Goal: Complete application form

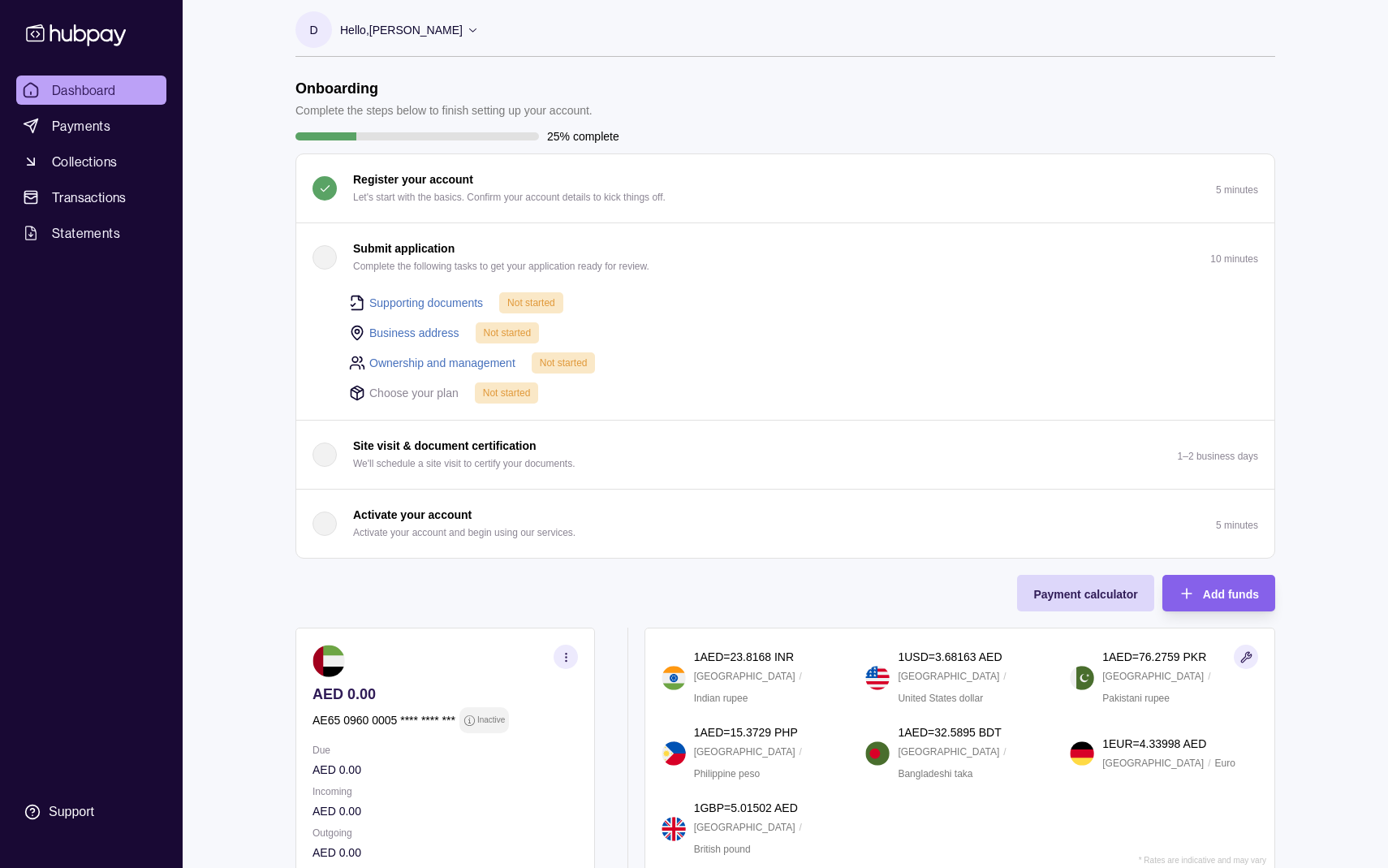
scroll to position [9, 0]
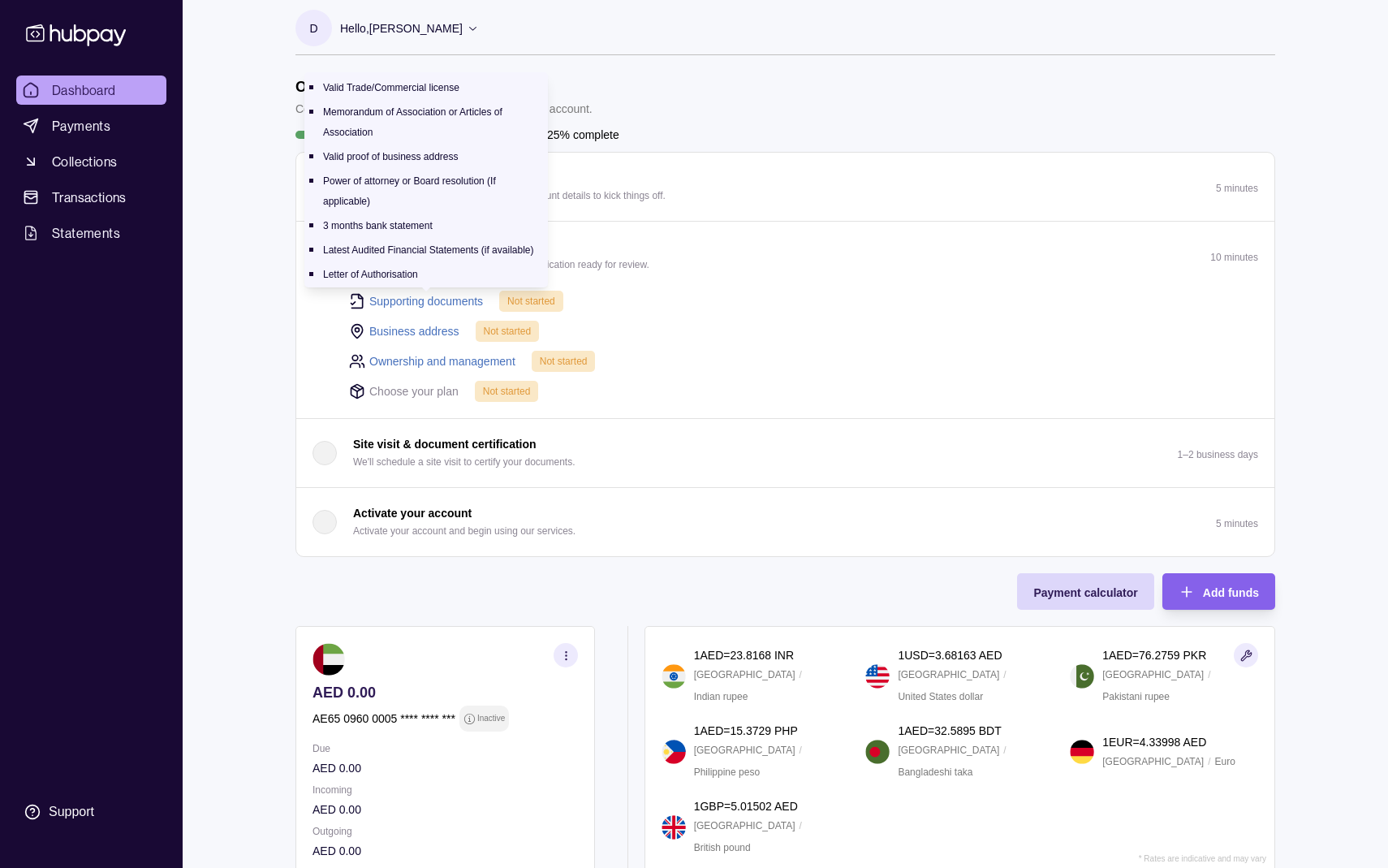
click at [420, 298] on link "Supporting documents" at bounding box center [426, 301] width 113 height 18
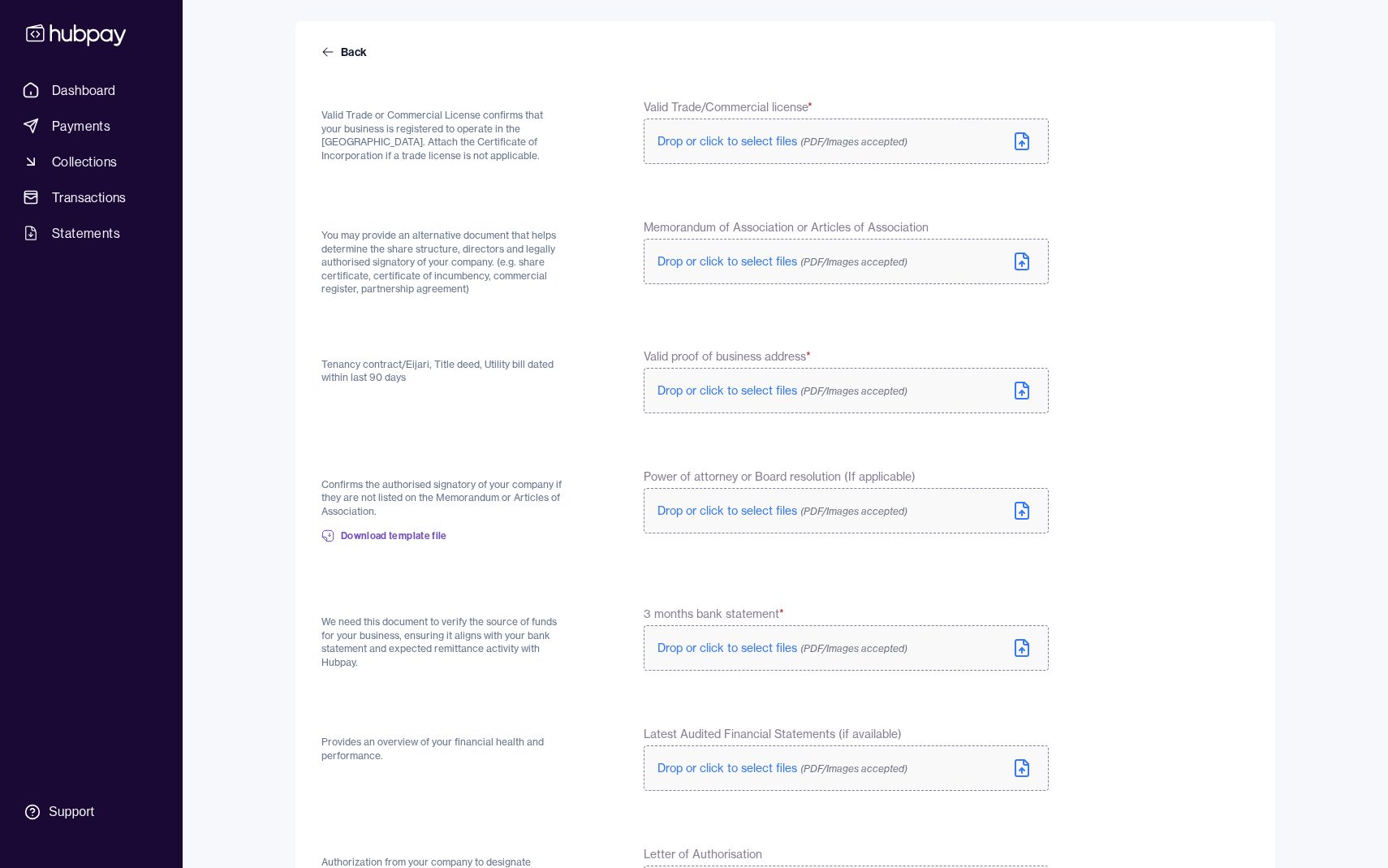
scroll to position [71, 0]
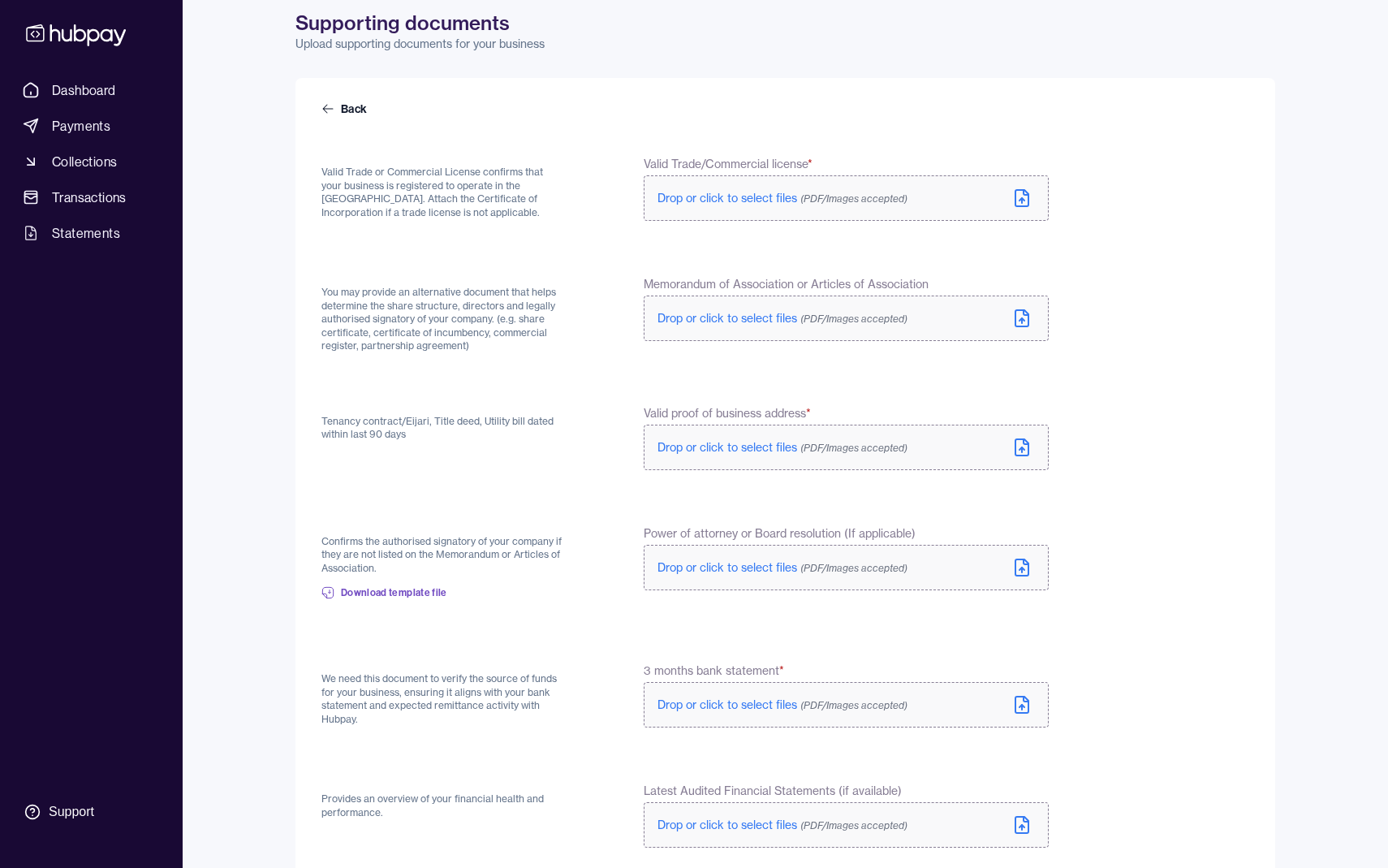
click at [747, 442] on span "Drop or click to select files (PDF/Images accepted)" at bounding box center [782, 447] width 250 height 15
click at [715, 201] on span "Drop or click to select files (PDF/Images accepted)" at bounding box center [782, 199] width 250 height 15
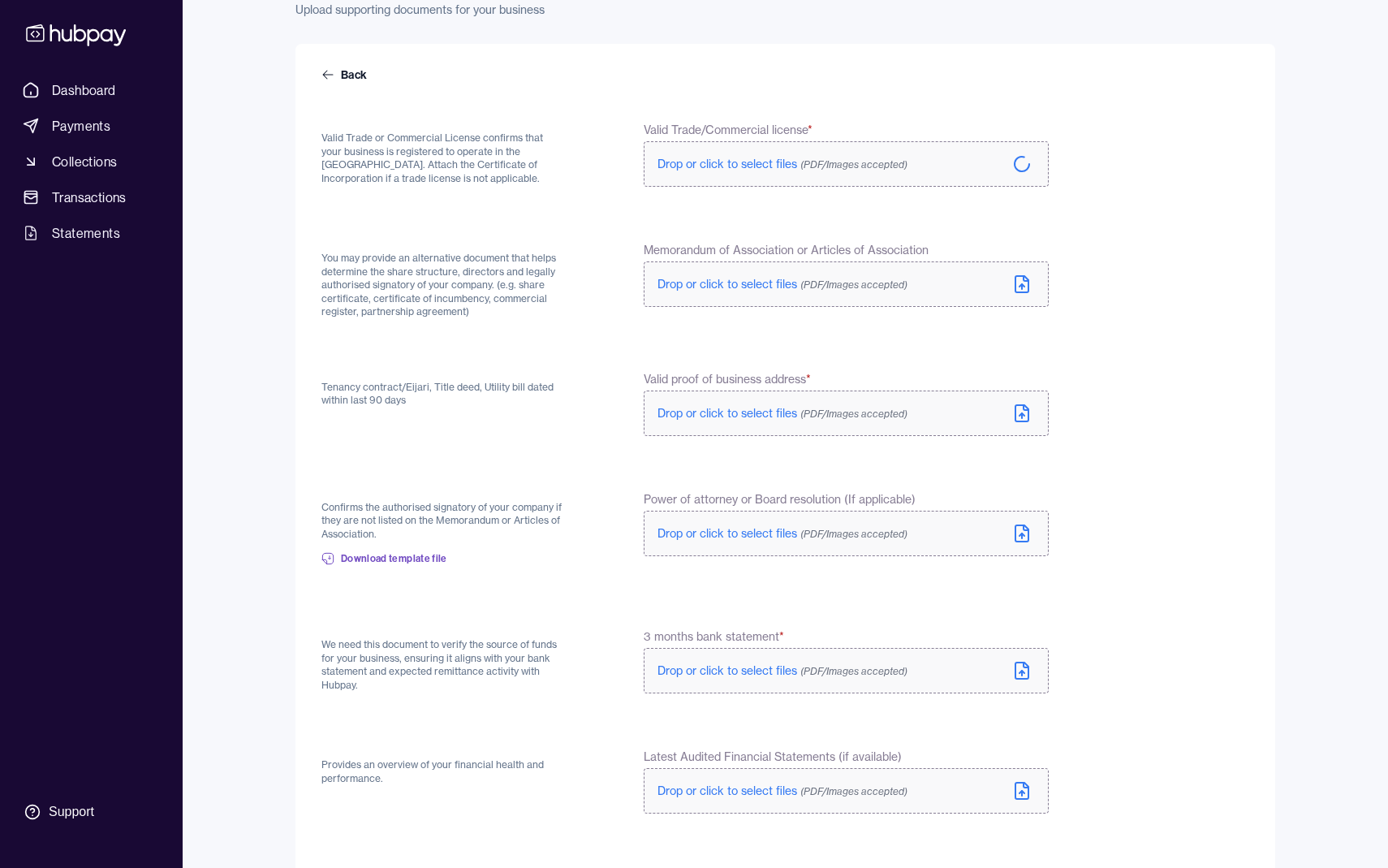
click at [704, 412] on span "Drop or click to select files (PDF/Images accepted)" at bounding box center [782, 413] width 250 height 15
click at [743, 411] on span "Drop or click to select files (PDF/Images accepted)" at bounding box center [782, 417] width 250 height 15
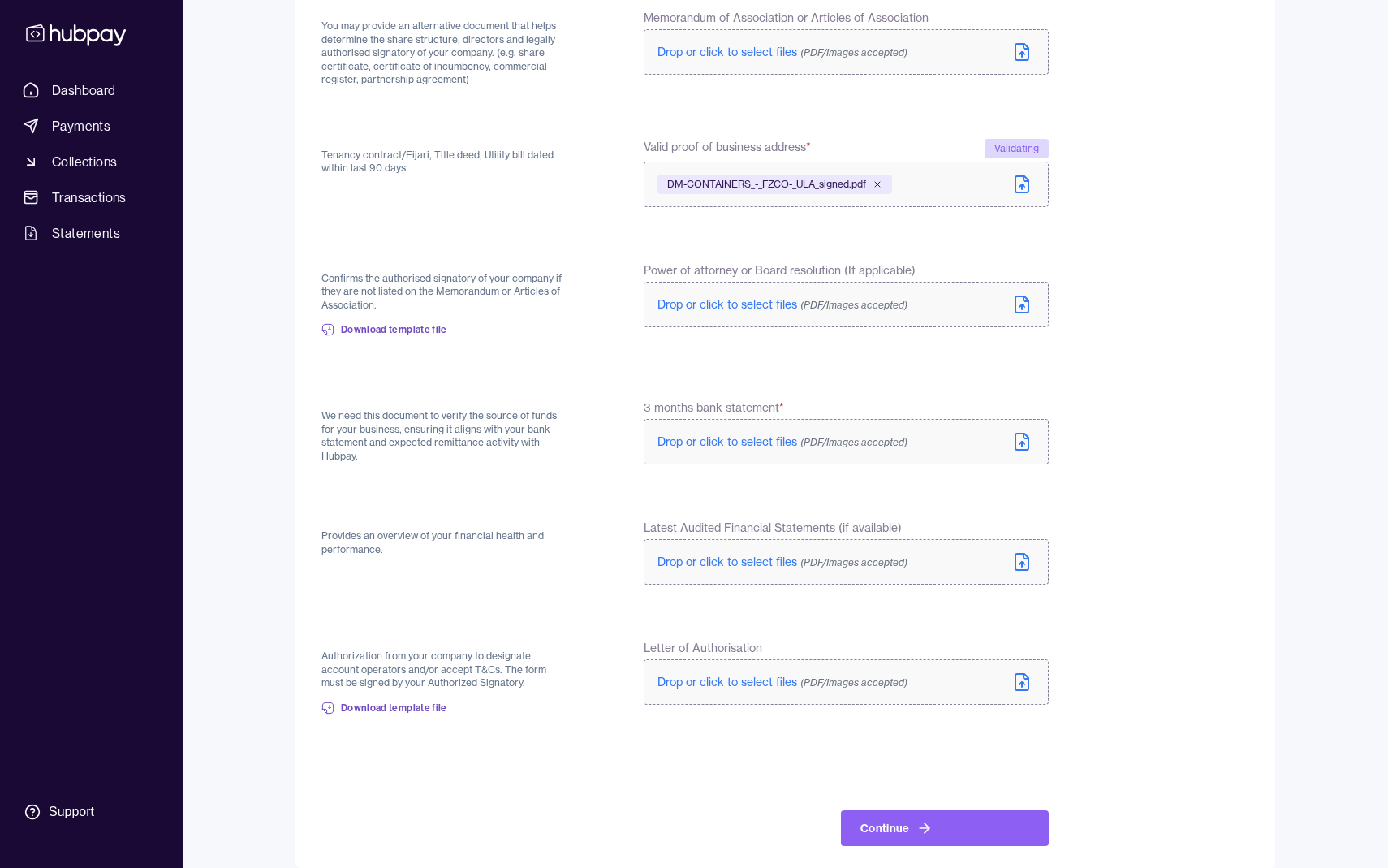
scroll to position [338, 0]
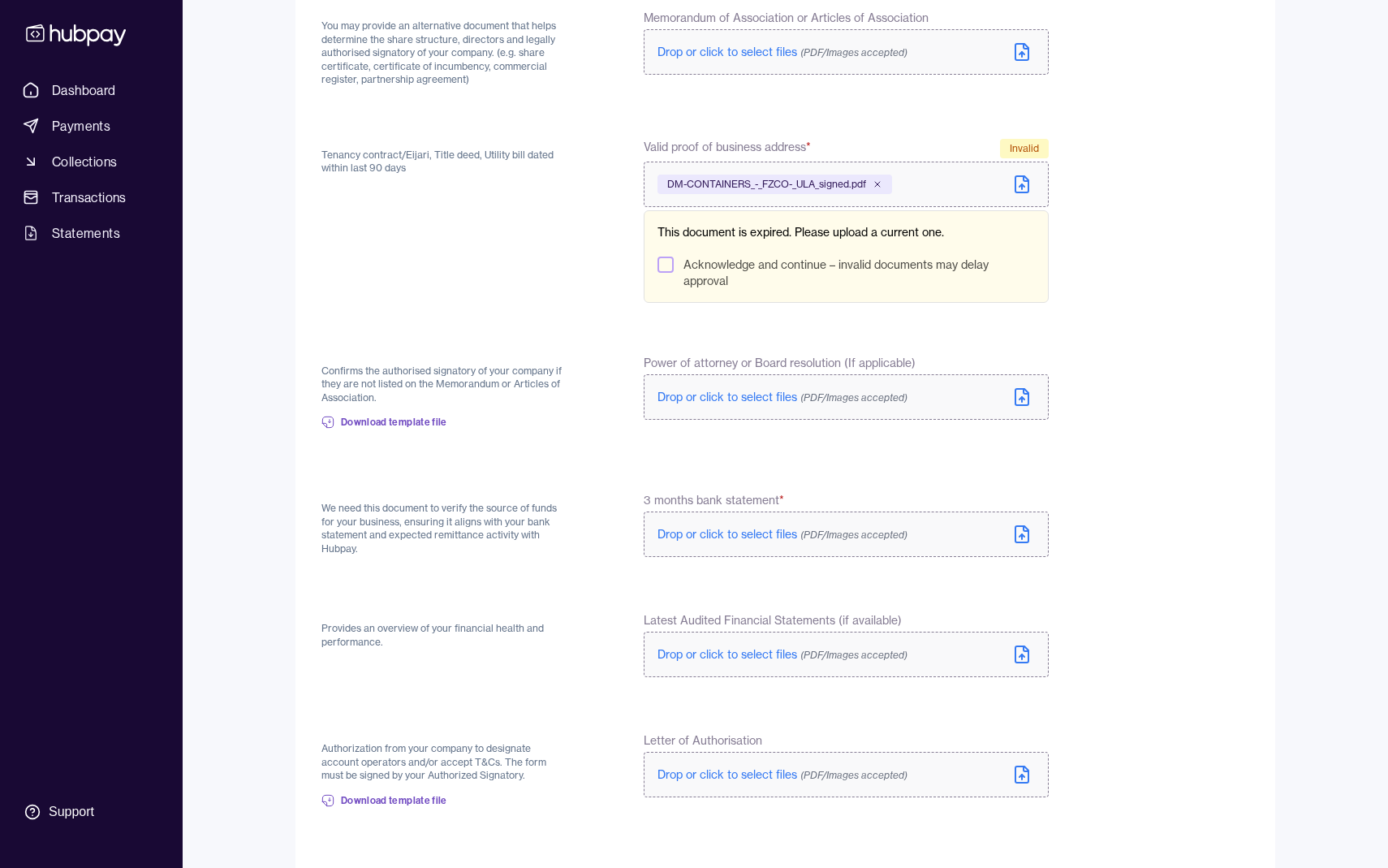
click at [667, 262] on button "Acknowledge and continue – invalid documents may delay approval" at bounding box center [665, 264] width 16 height 16
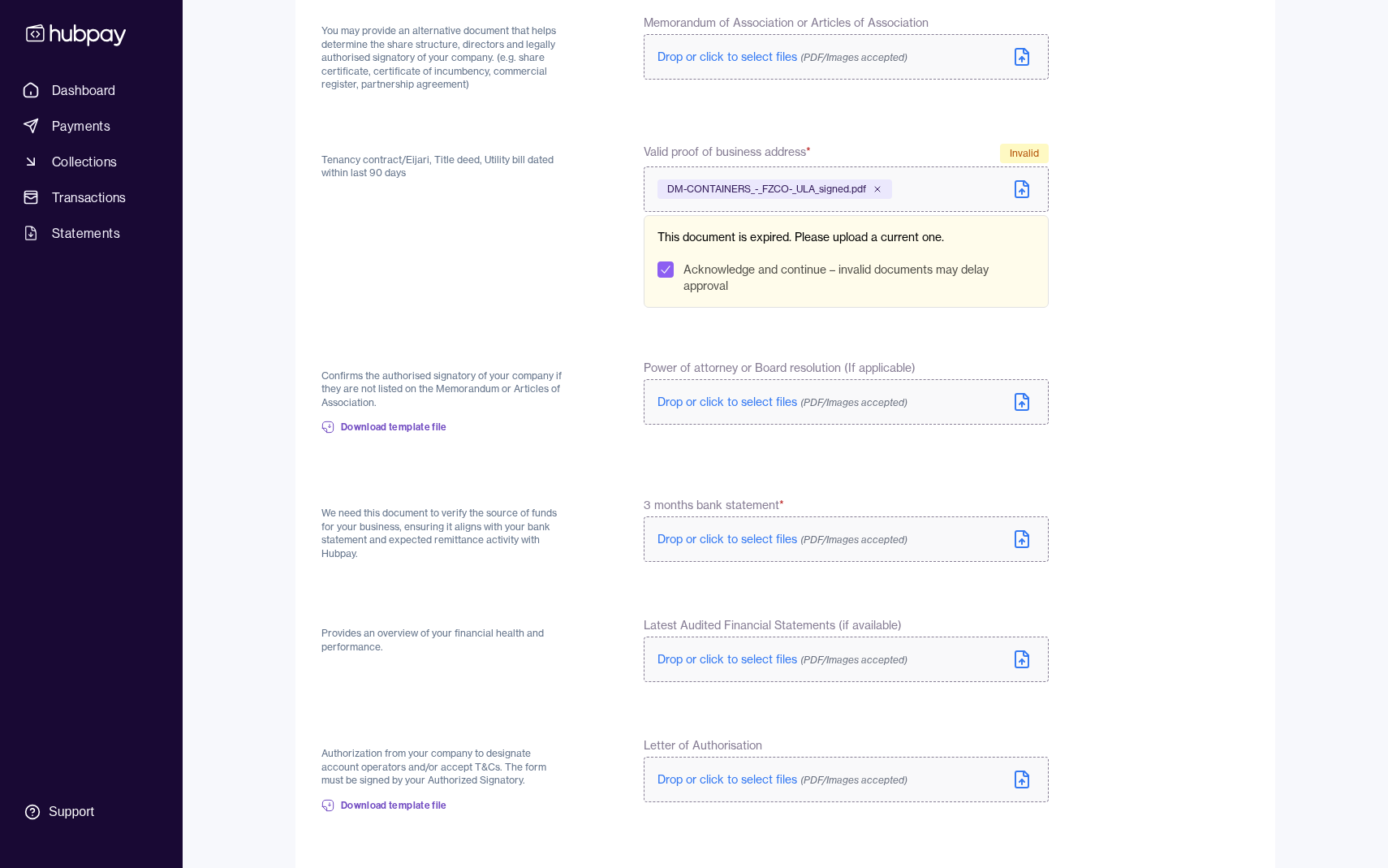
click at [664, 267] on button "Acknowledge and continue – invalid documents may delay approval" at bounding box center [665, 269] width 16 height 16
click at [880, 187] on icon at bounding box center [877, 188] width 5 height 5
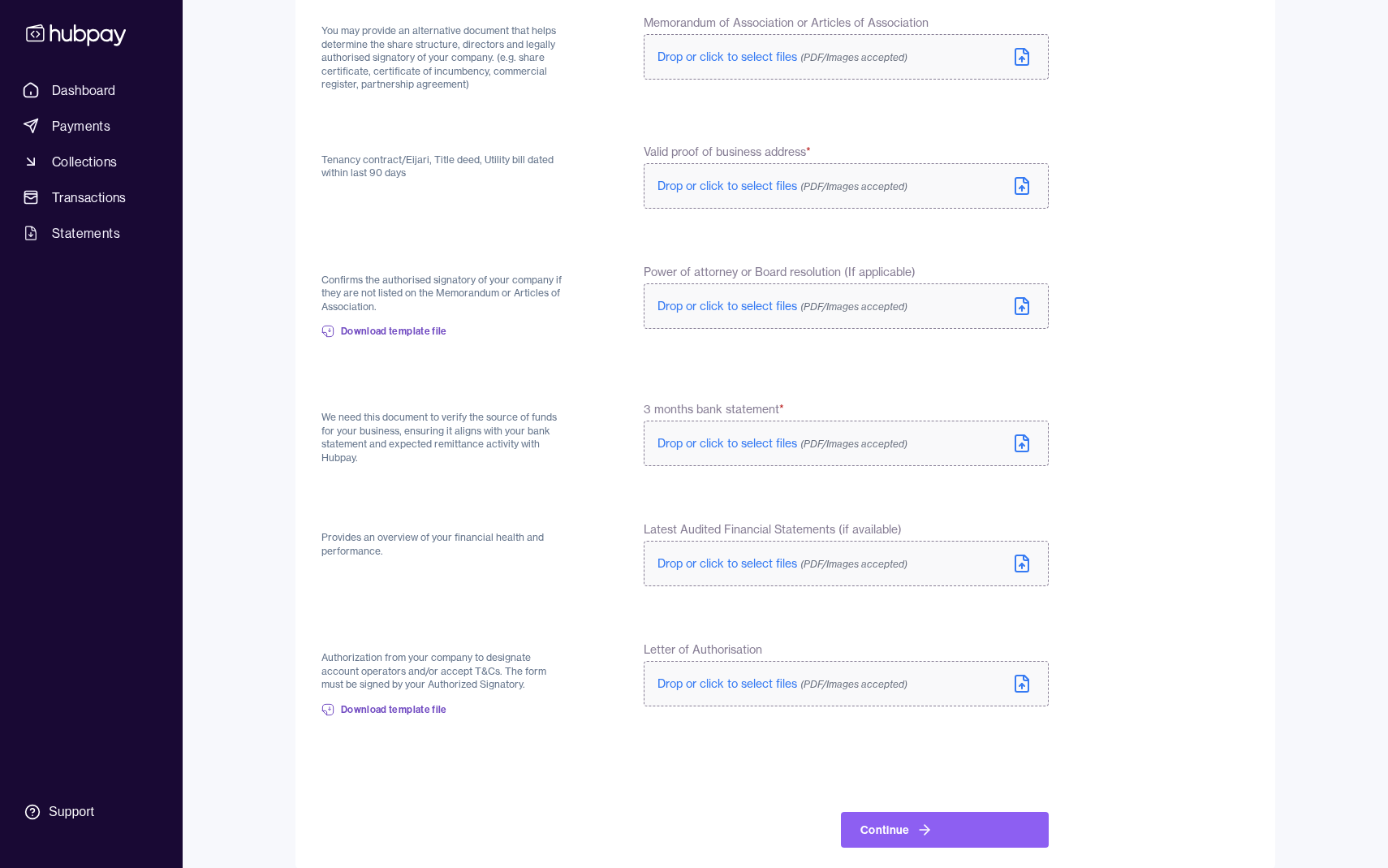
click at [1019, 187] on icon at bounding box center [1021, 187] width 5 height 3
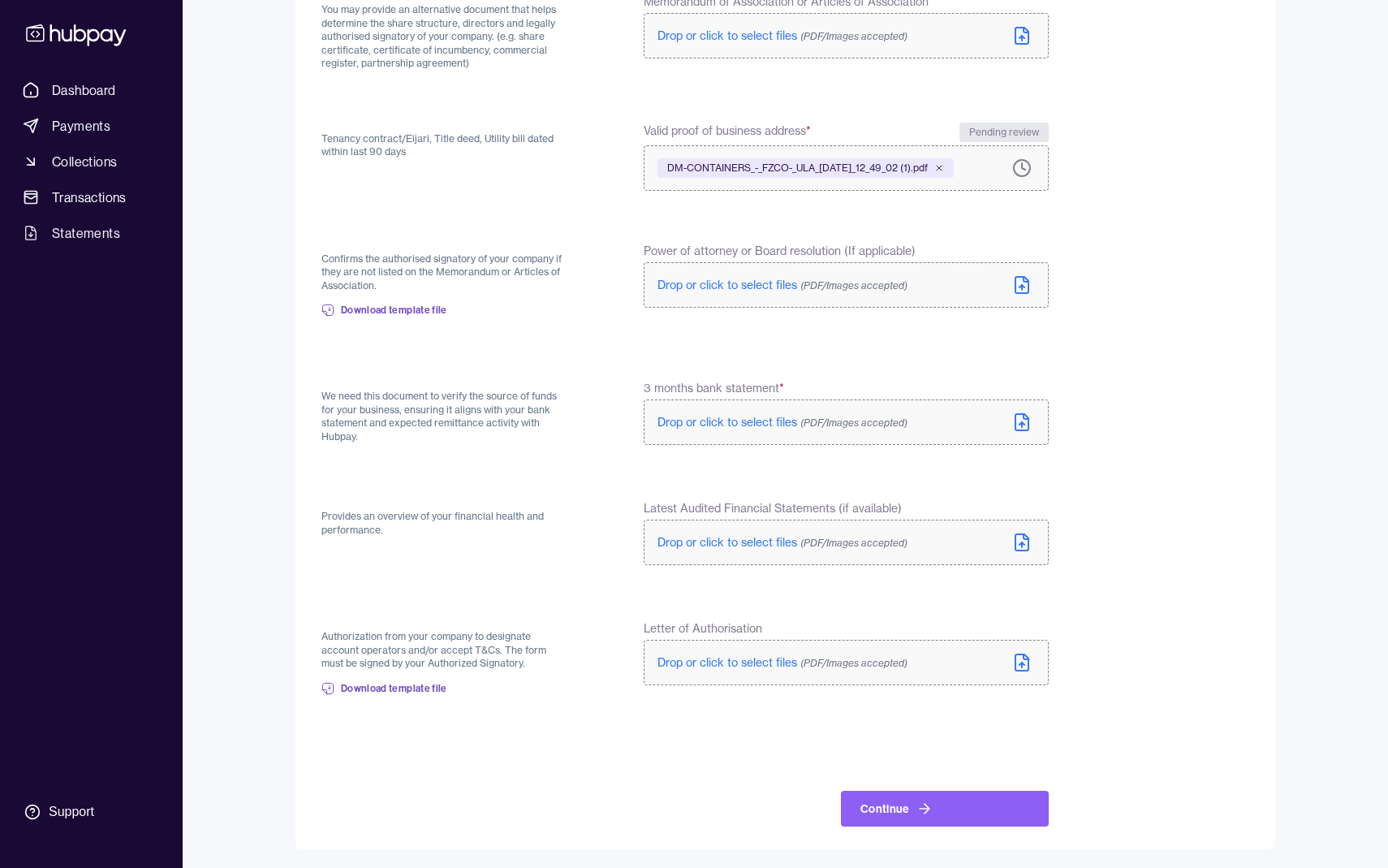
click at [729, 425] on span "Drop or click to select files (PDF/Images accepted)" at bounding box center [782, 422] width 250 height 15
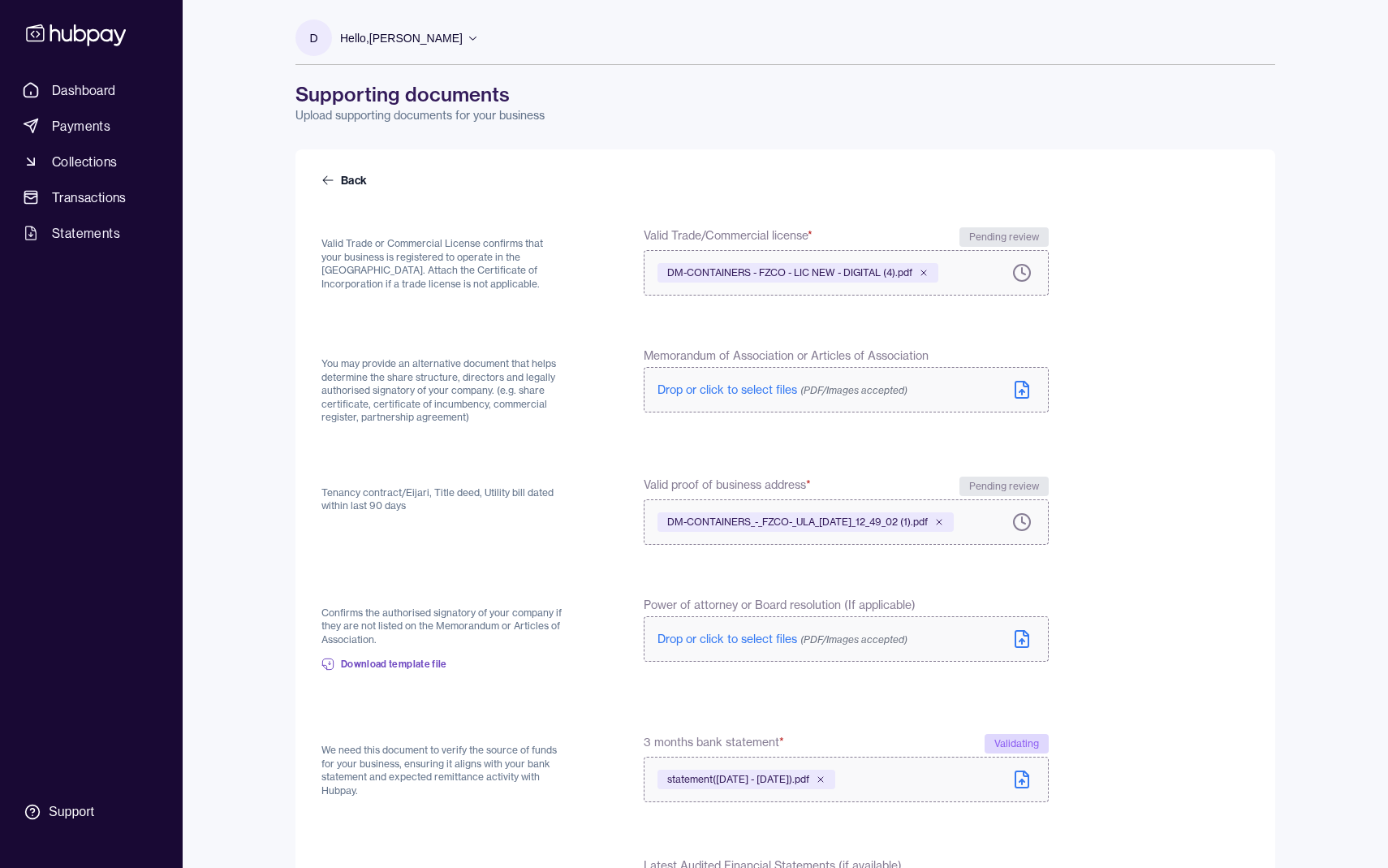
click at [740, 385] on span "Drop or click to select files (PDF/Images accepted)" at bounding box center [782, 390] width 250 height 15
click at [570, 447] on form "Back Valid Trade or Commercial License confirms that your business is registere…" at bounding box center [785, 678] width 928 height 1012
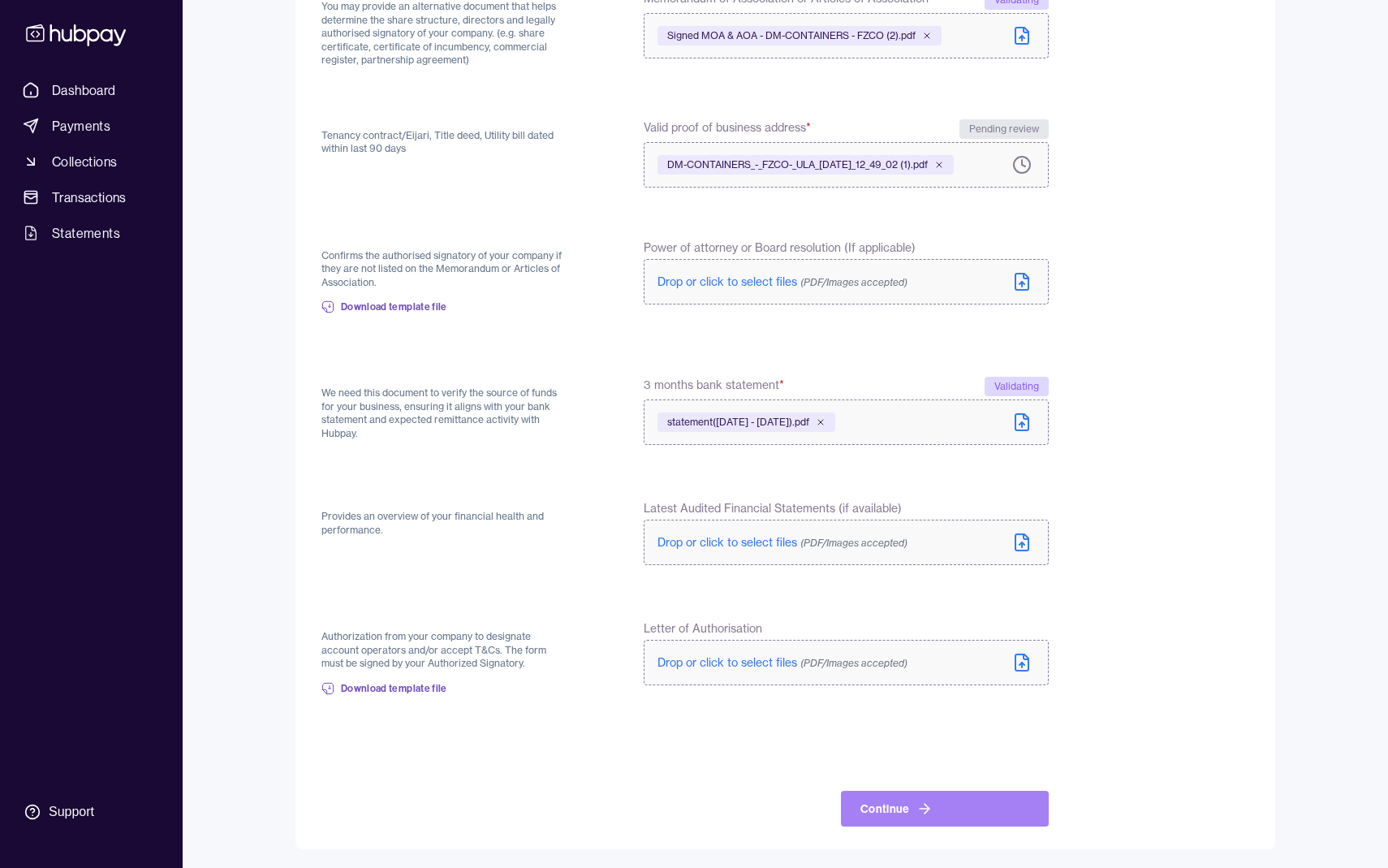
click at [928, 819] on button "Continue" at bounding box center [945, 809] width 208 height 35
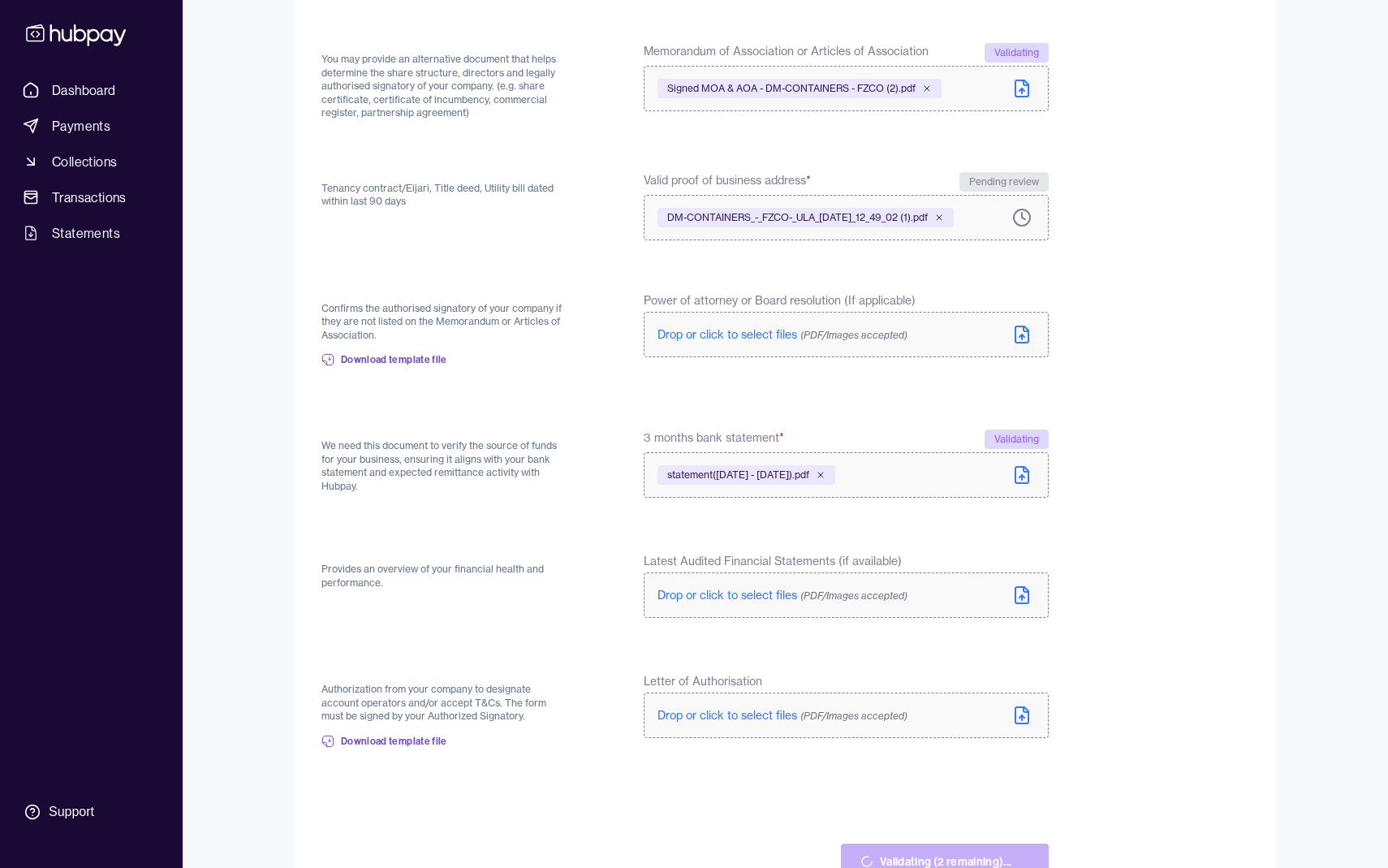
scroll to position [380, 0]
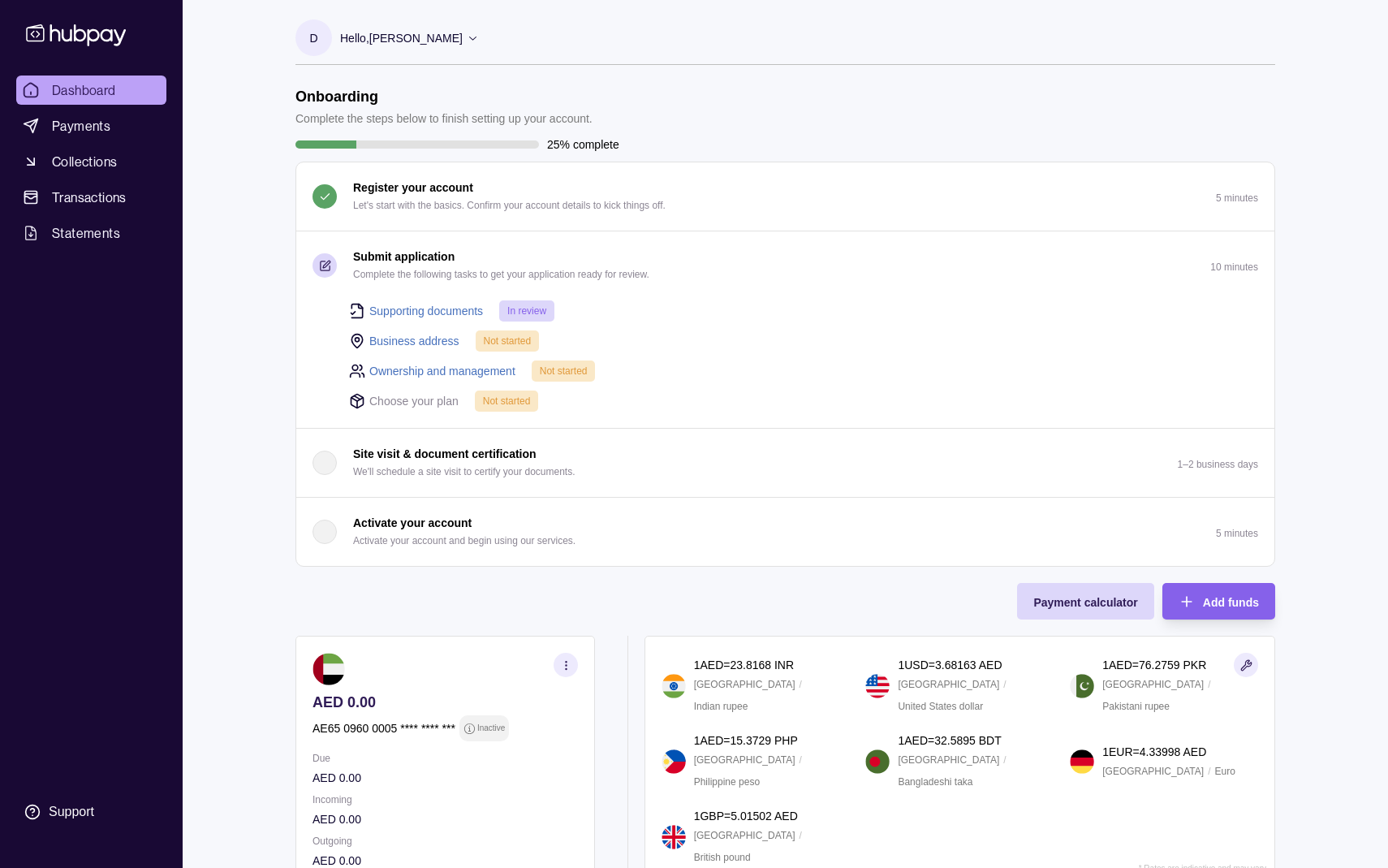
click at [430, 338] on link "Business address" at bounding box center [414, 341] width 90 height 18
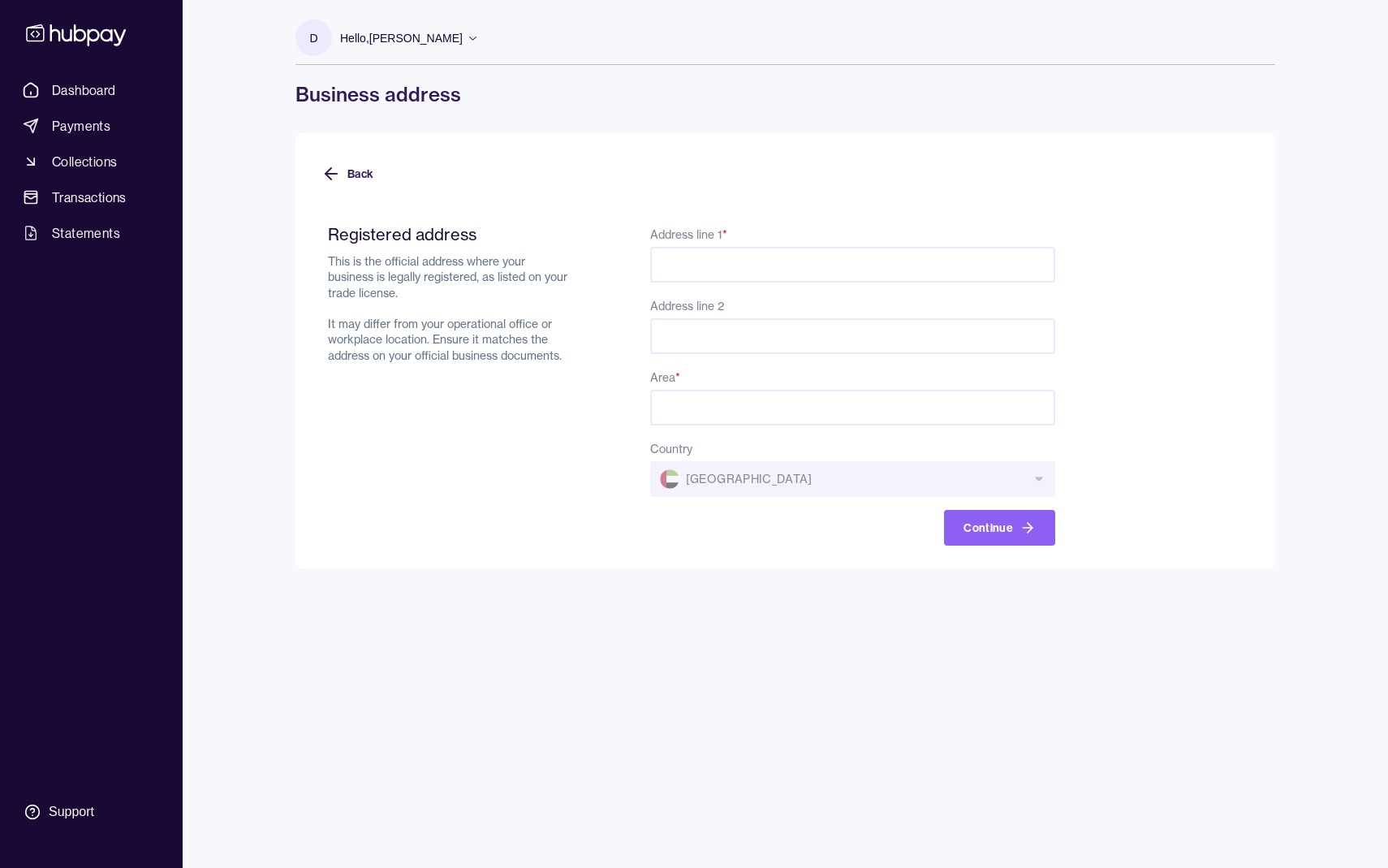
click at [787, 275] on input "Address line 1 *" at bounding box center [853, 265] width 405 height 35
paste input "**********"
type input "**********"
click at [750, 414] on input "Area *" at bounding box center [853, 408] width 405 height 35
type input "**********"
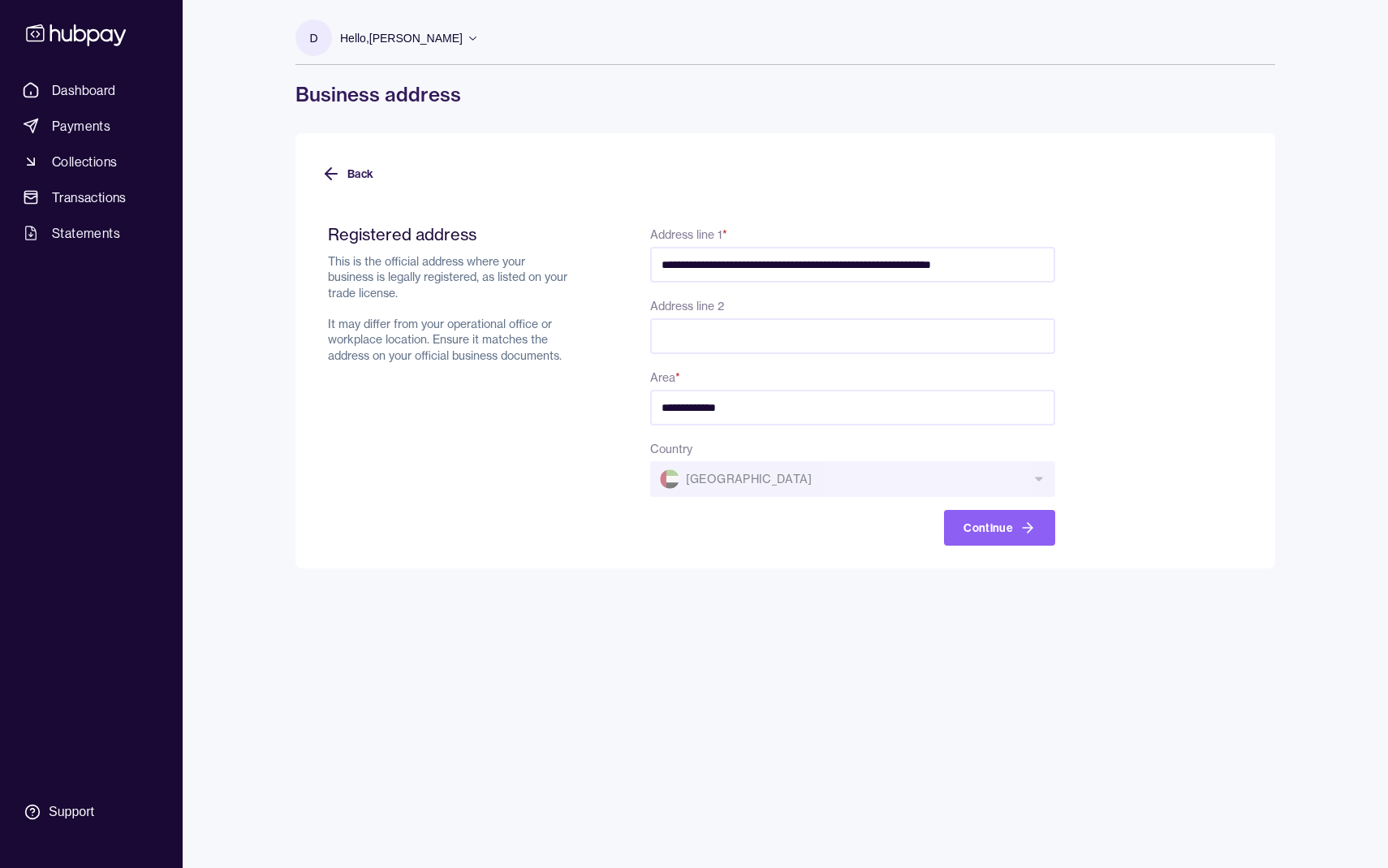
click at [560, 454] on div "Registered address This is the official address where your business is legally …" at bounding box center [449, 384] width 244 height 321
click at [971, 524] on button "Continue" at bounding box center [1000, 527] width 111 height 35
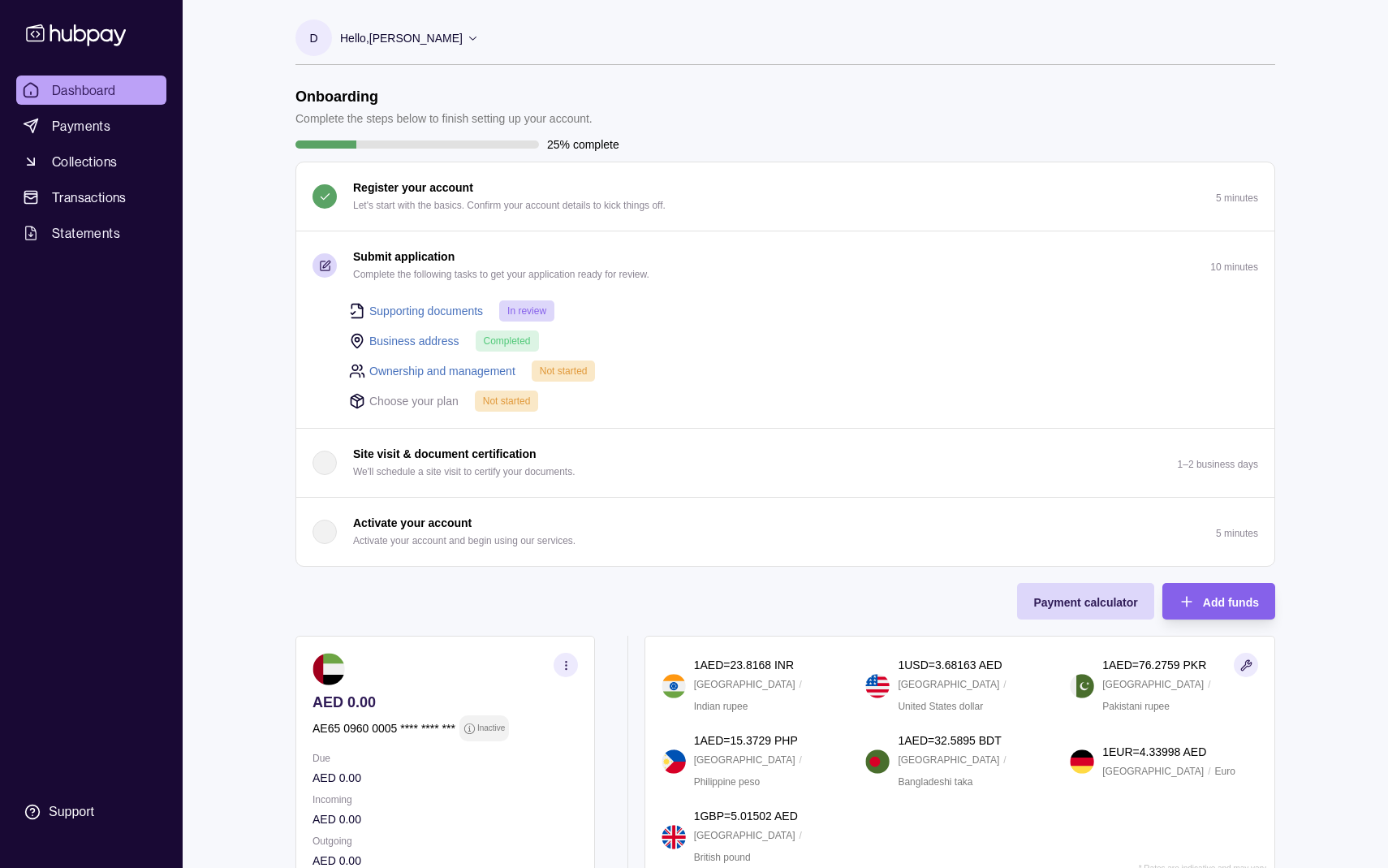
click at [444, 366] on link "Ownership and management" at bounding box center [442, 370] width 146 height 18
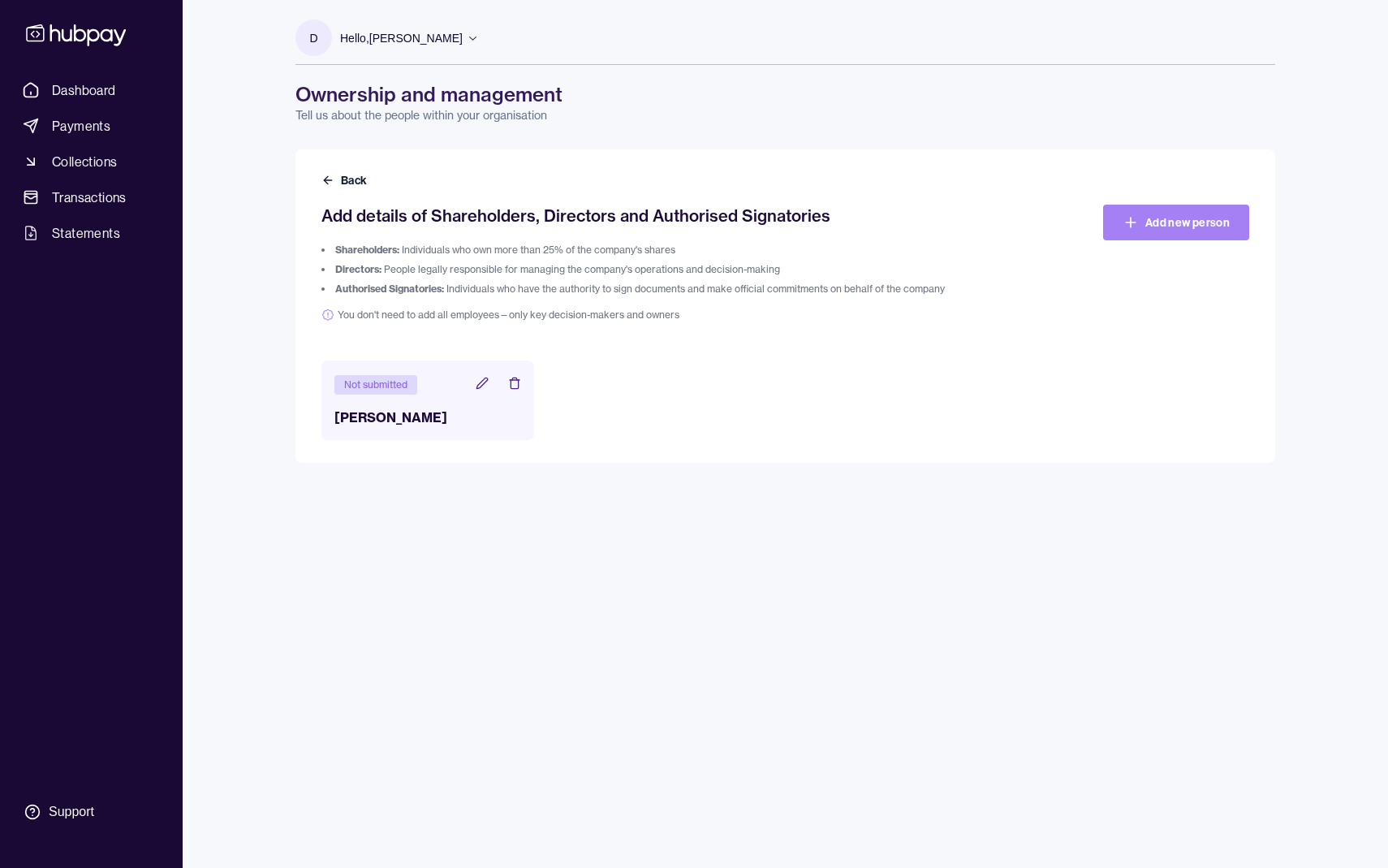
click at [1175, 236] on link "Add new person" at bounding box center [1176, 222] width 146 height 35
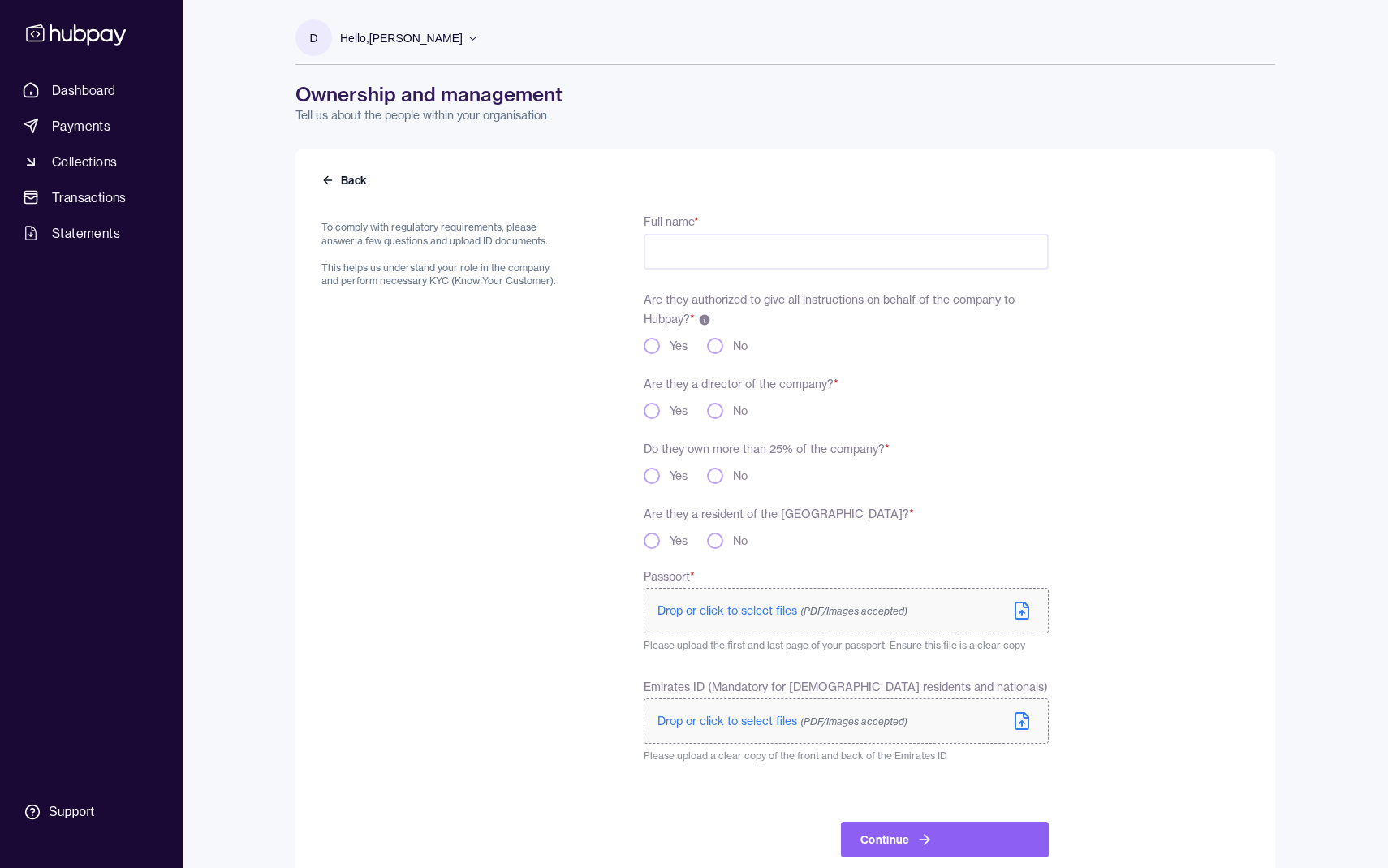
scroll to position [32, 0]
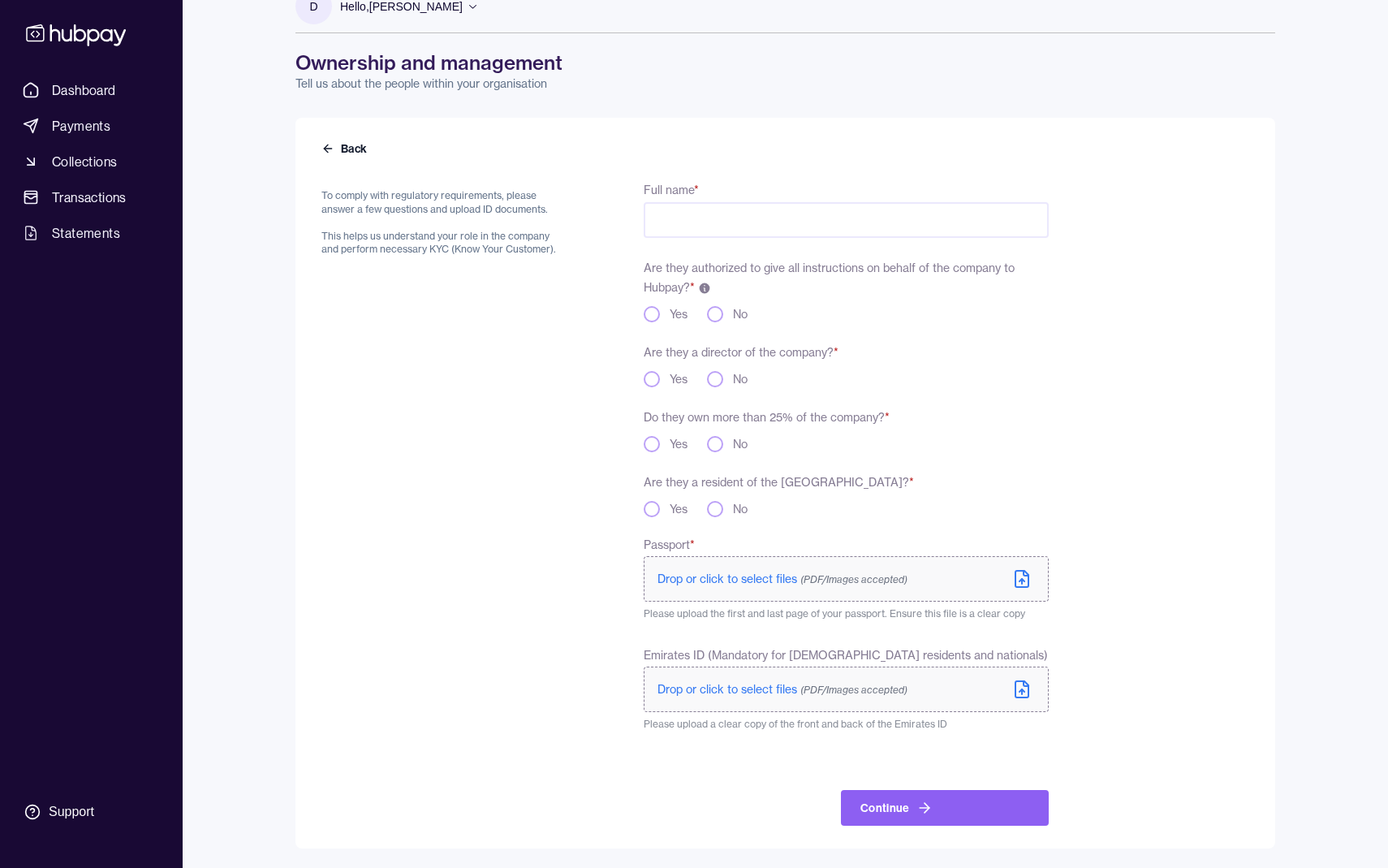
click at [648, 326] on div "Full name * Are they authorized to give all instructions on behalf of the compa…" at bounding box center [847, 502] width 405 height 646
click at [649, 314] on button "Yes" at bounding box center [652, 314] width 16 height 16
click at [709, 373] on button "No" at bounding box center [715, 379] width 16 height 16
click at [651, 440] on button "Yes" at bounding box center [652, 444] width 16 height 16
click at [650, 512] on button "Yes" at bounding box center [652, 509] width 16 height 16
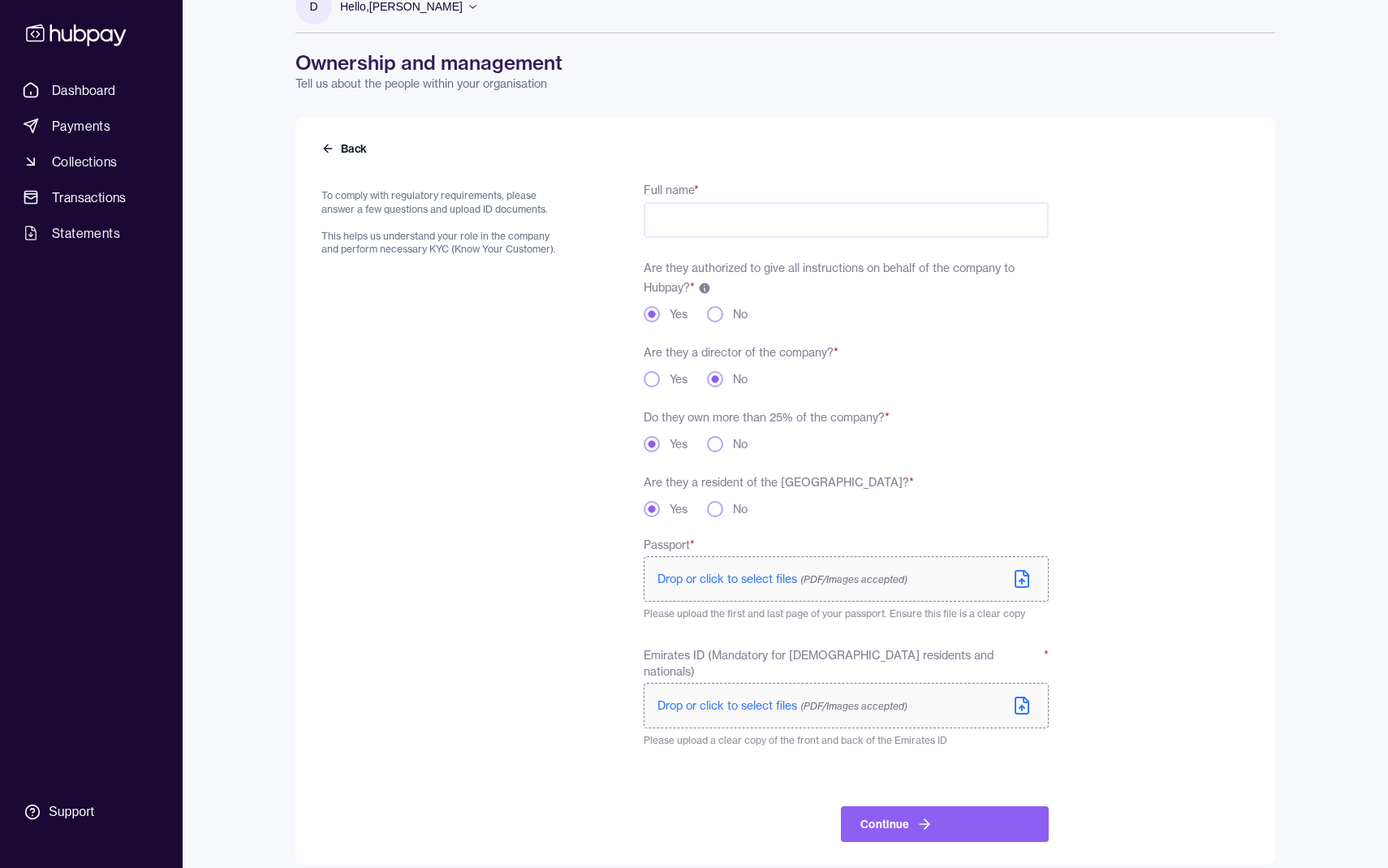
click at [773, 253] on div "Full name * Are they authorized to give all instructions on behalf of the compa…" at bounding box center [847, 511] width 405 height 663
click at [780, 231] on input "Full name *" at bounding box center [847, 220] width 405 height 35
type input "*"
type input "**********"
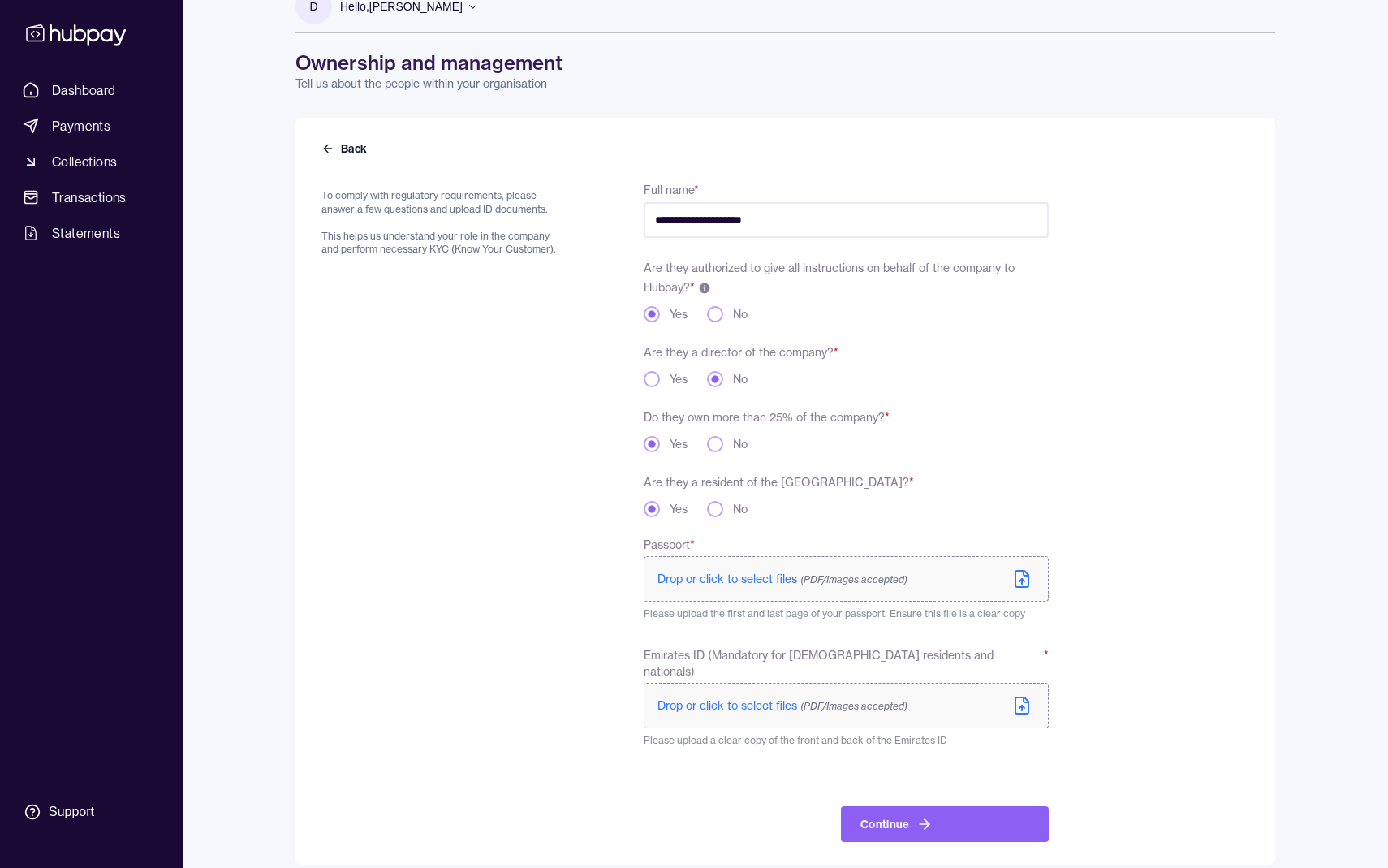
click at [528, 435] on div "To comply with regulatory requirements, please answer a few questions and uploa…" at bounding box center [443, 511] width 244 height 663
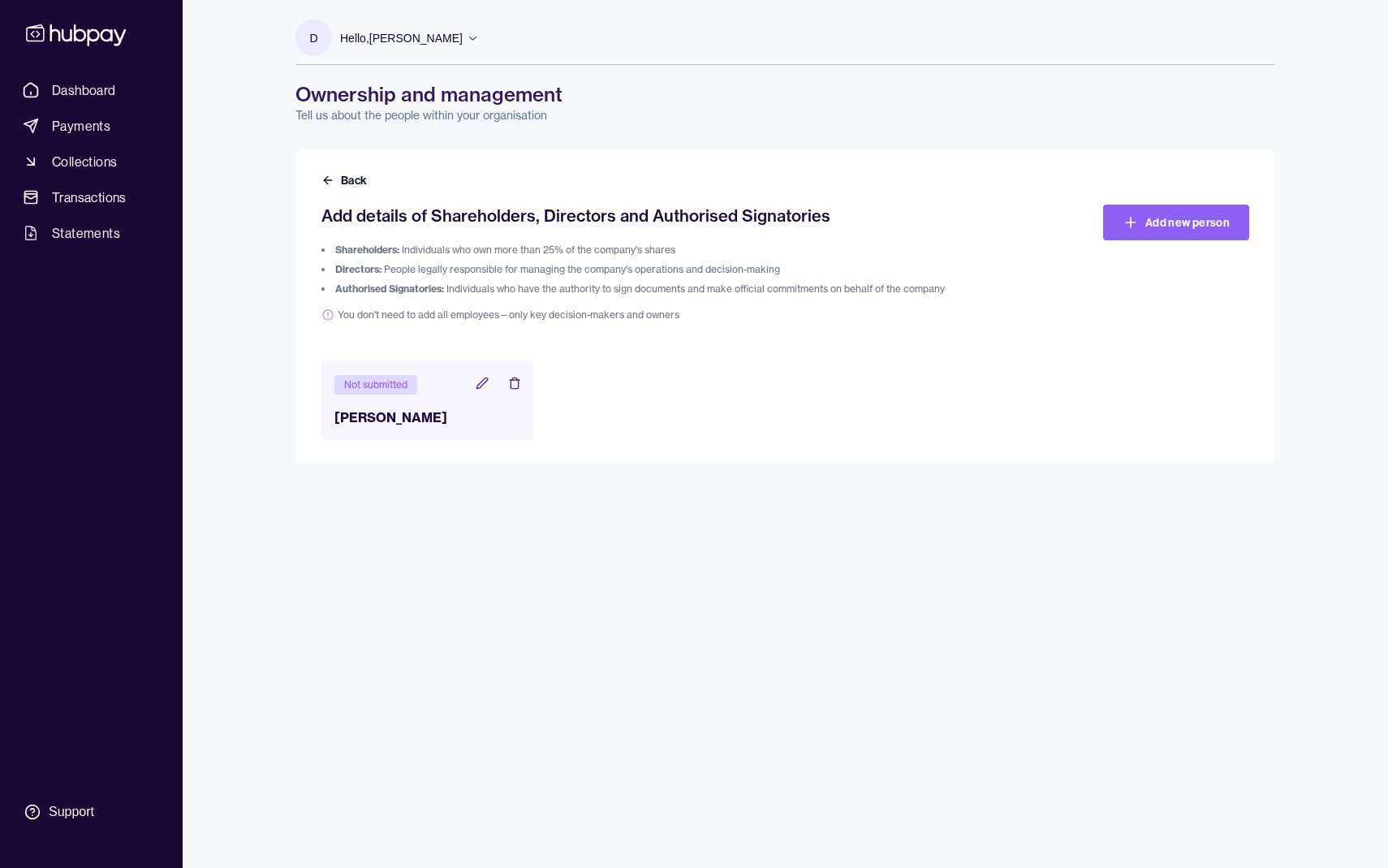
click at [423, 405] on div "Not submitted [PERSON_NAME]" at bounding box center [427, 400] width 213 height 80
click at [389, 381] on div "Not submitted" at bounding box center [375, 384] width 83 height 19
click at [480, 392] on header "Not submitted" at bounding box center [427, 383] width 187 height 21
click at [480, 382] on icon at bounding box center [482, 383] width 13 height 13
click at [482, 385] on icon at bounding box center [482, 383] width 13 height 13
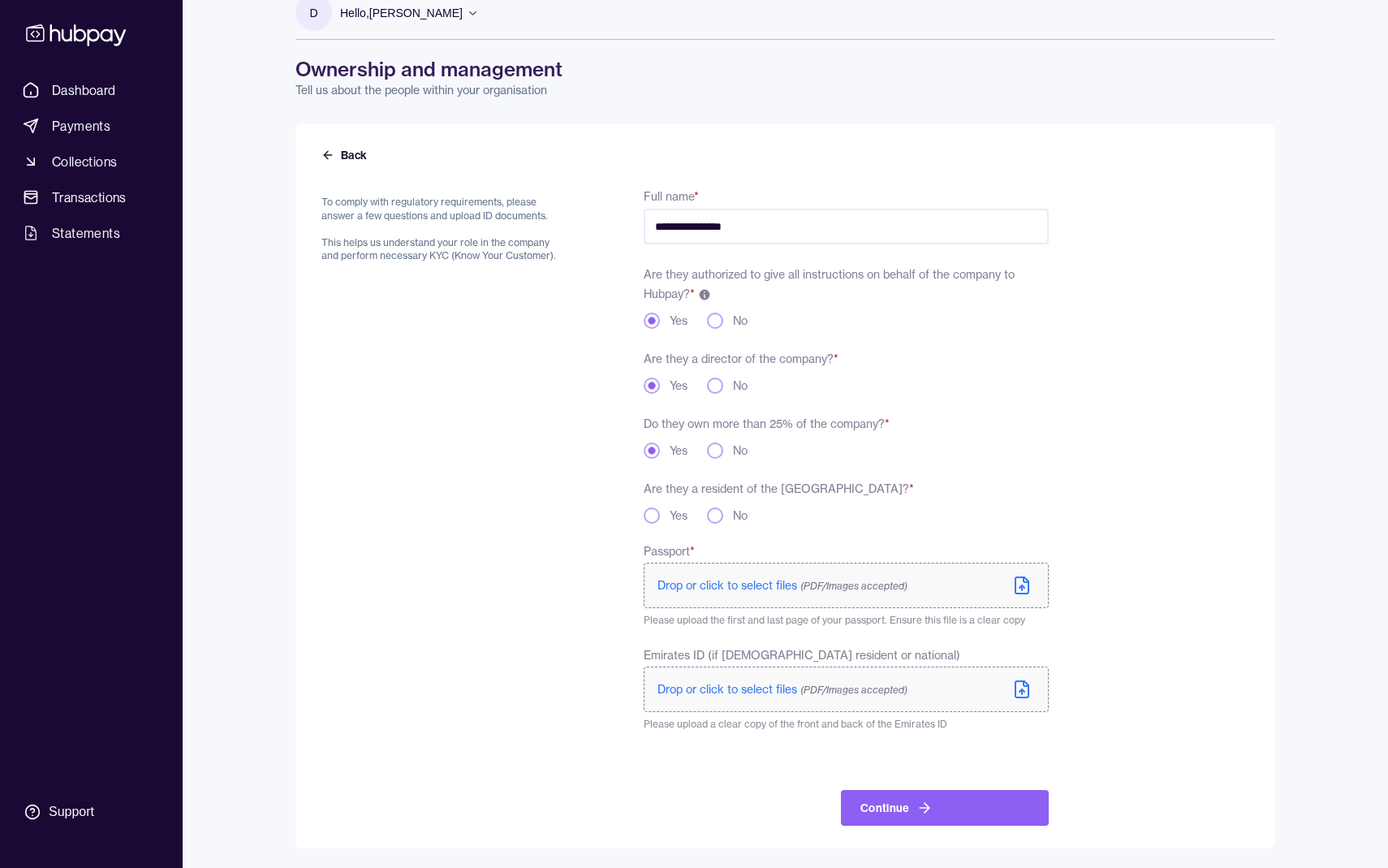
scroll to position [25, 0]
click at [652, 510] on button "Yes" at bounding box center [652, 515] width 16 height 16
click at [708, 582] on span "Drop or click to select files (PDF/Images accepted)" at bounding box center [782, 586] width 250 height 15
click at [765, 583] on span "Drop or click to select files (PDF/Images accepted)" at bounding box center [782, 586] width 250 height 15
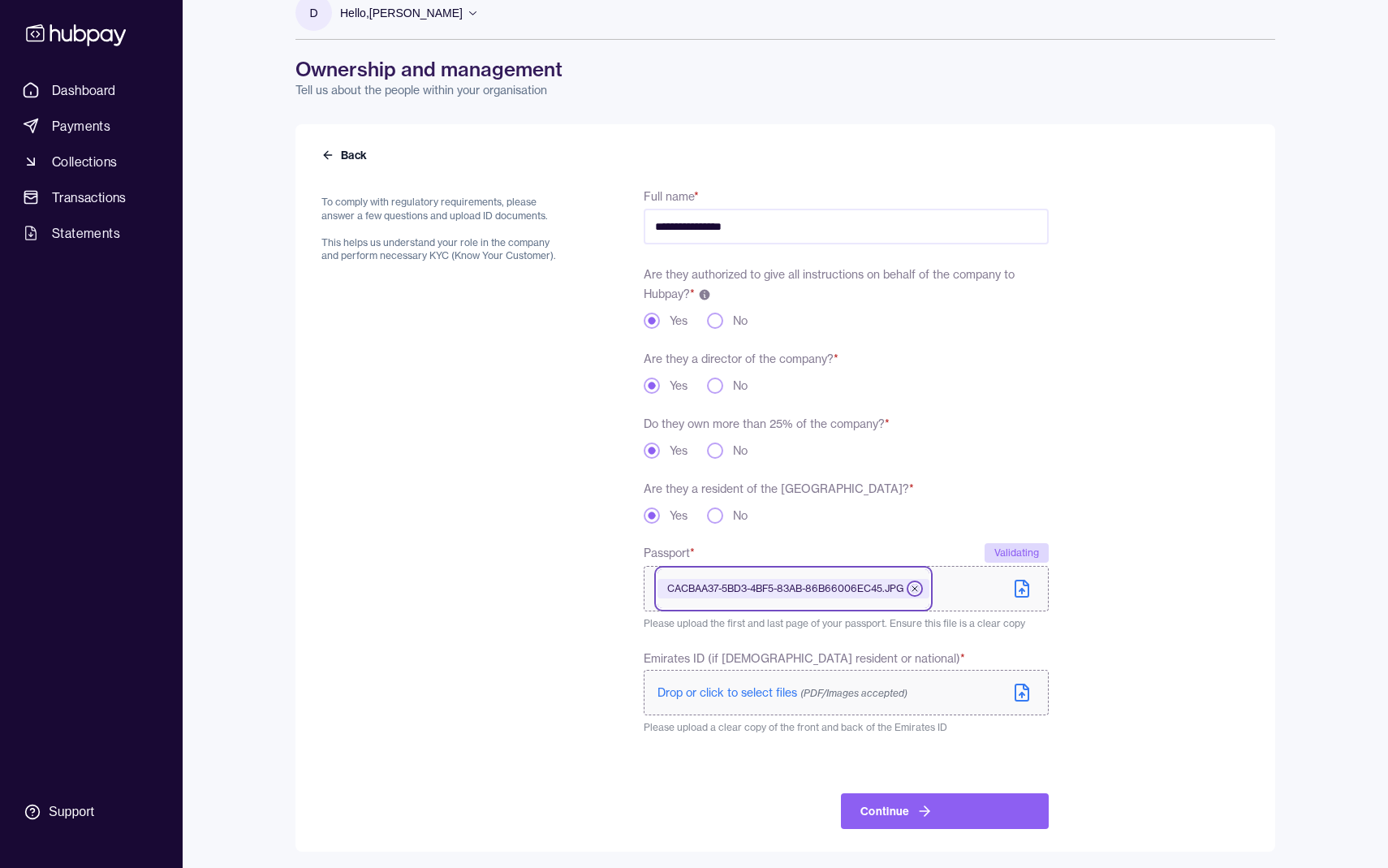
click at [915, 589] on icon at bounding box center [915, 589] width 9 height 9
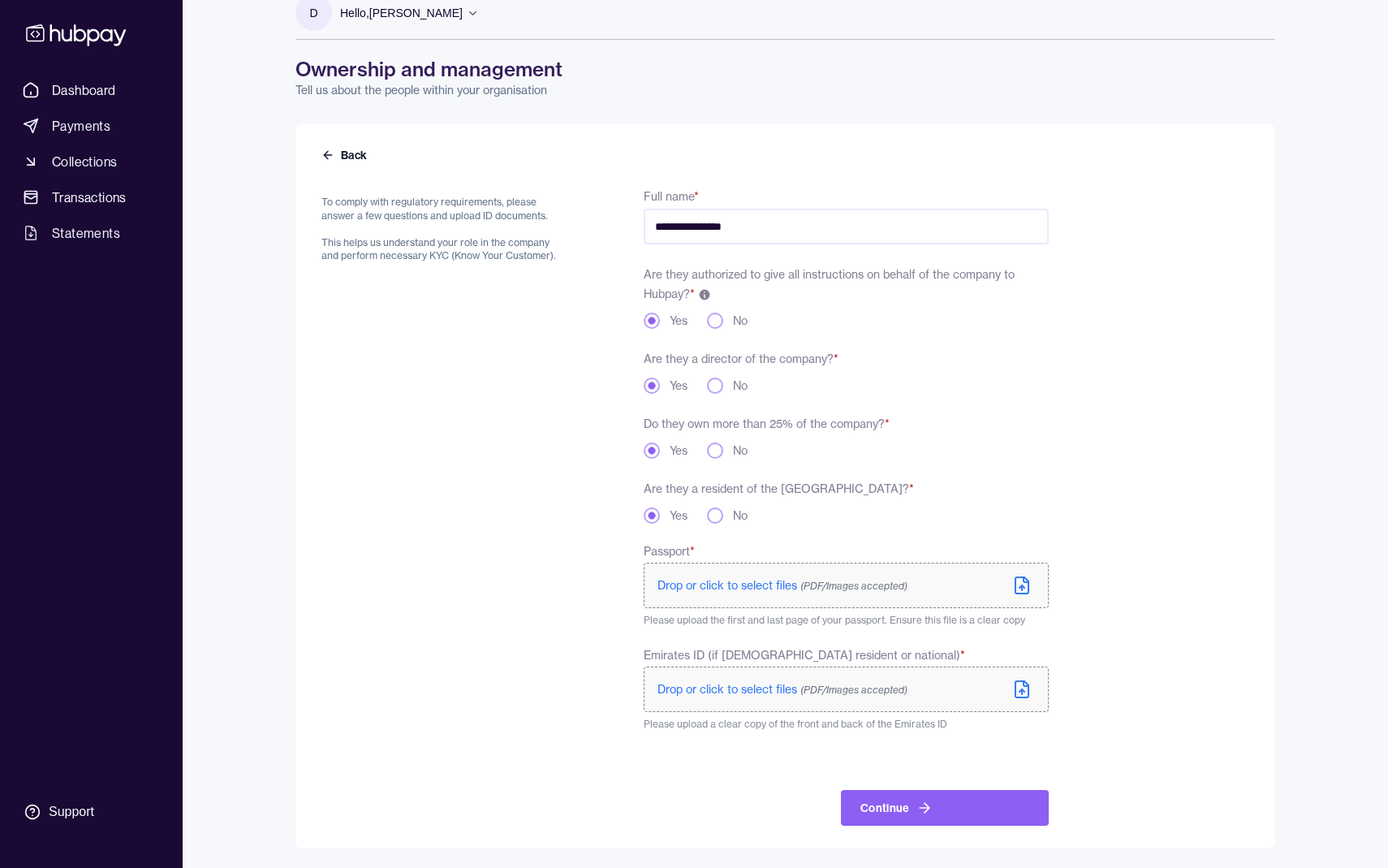
click at [1020, 585] on icon at bounding box center [1022, 585] width 19 height 19
click at [732, 690] on span "Drop or click to select files (PDF/Images accepted)" at bounding box center [782, 690] width 250 height 15
click at [1022, 695] on icon at bounding box center [1022, 694] width 0 height 5
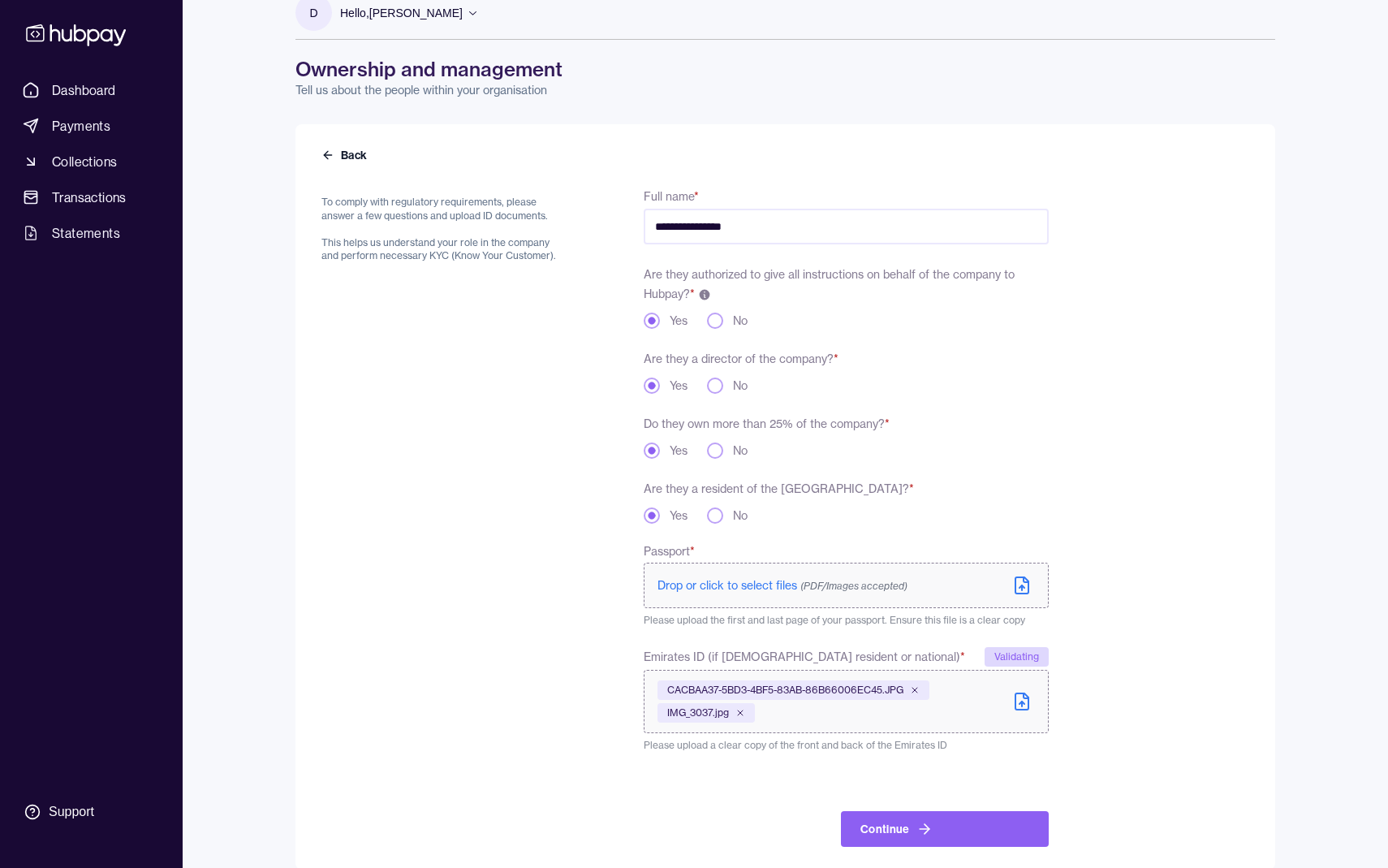
click at [734, 581] on span "Drop or click to select files (PDF/Images accepted)" at bounding box center [782, 586] width 250 height 15
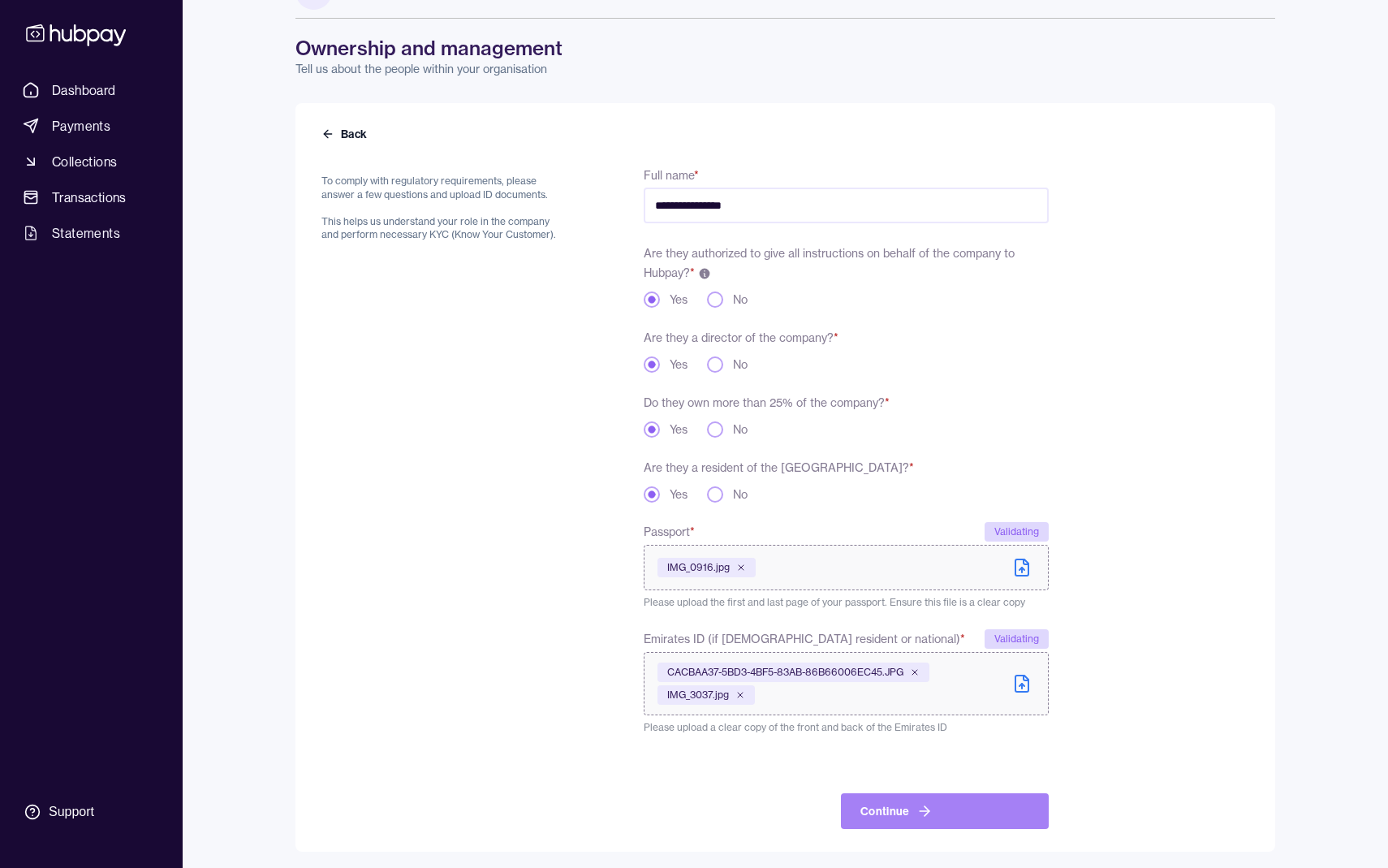
click at [909, 803] on button "Continue" at bounding box center [945, 810] width 208 height 35
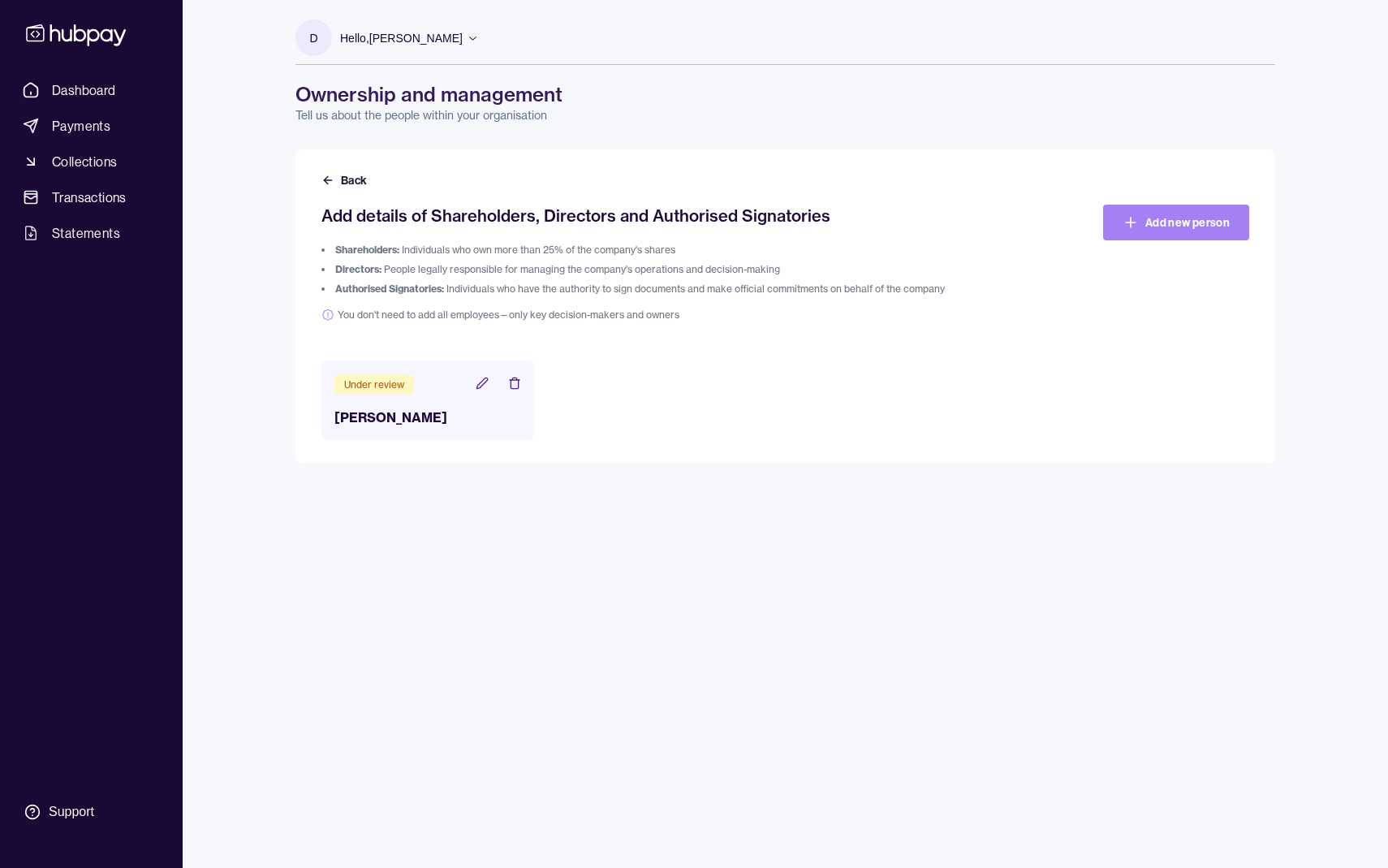
click at [1130, 226] on icon at bounding box center [1131, 222] width 16 height 16
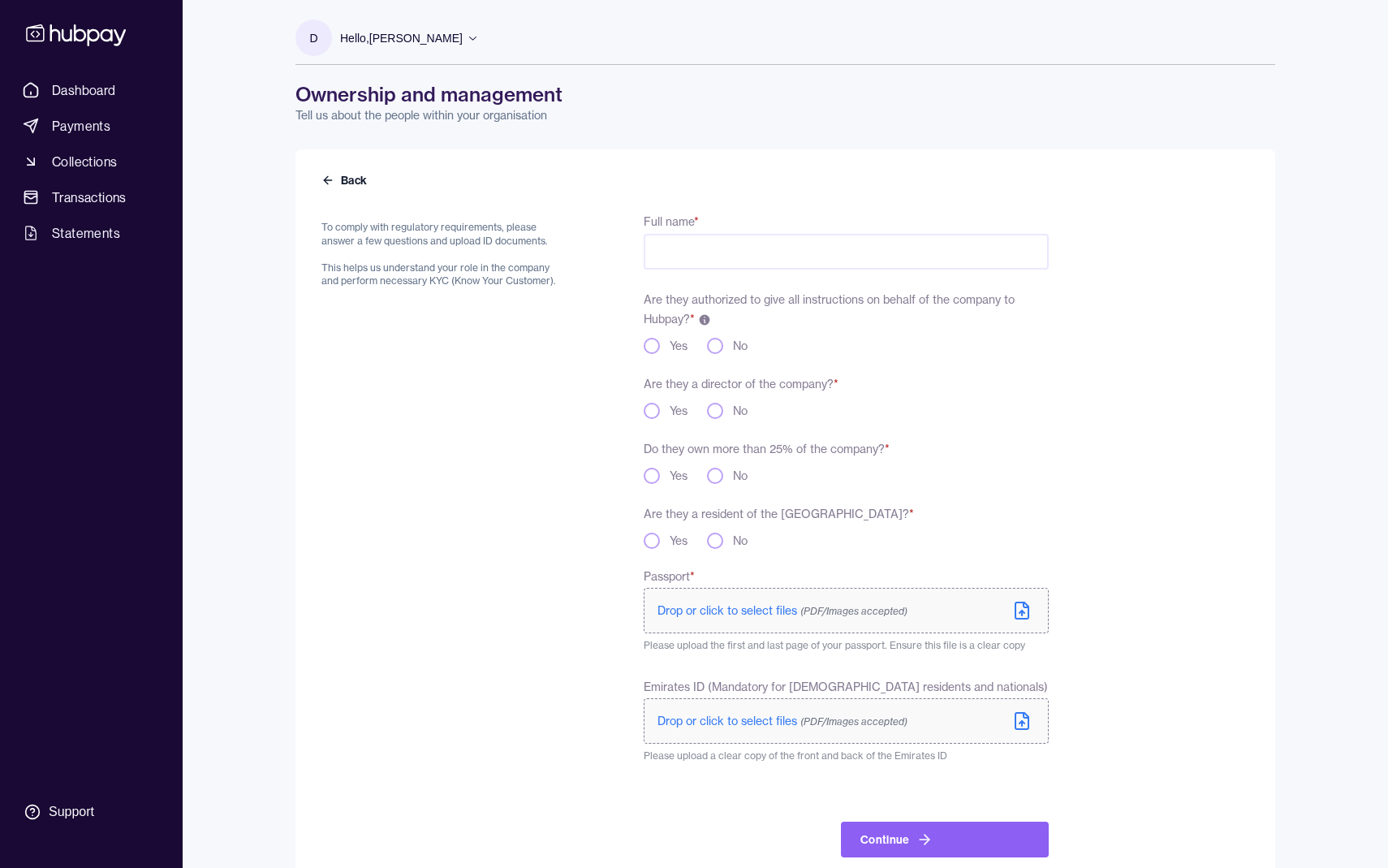
click at [707, 248] on input "Full name *" at bounding box center [847, 252] width 405 height 35
type input "**********"
type button "yes"
click at [650, 347] on button "yes" at bounding box center [652, 345] width 16 height 16
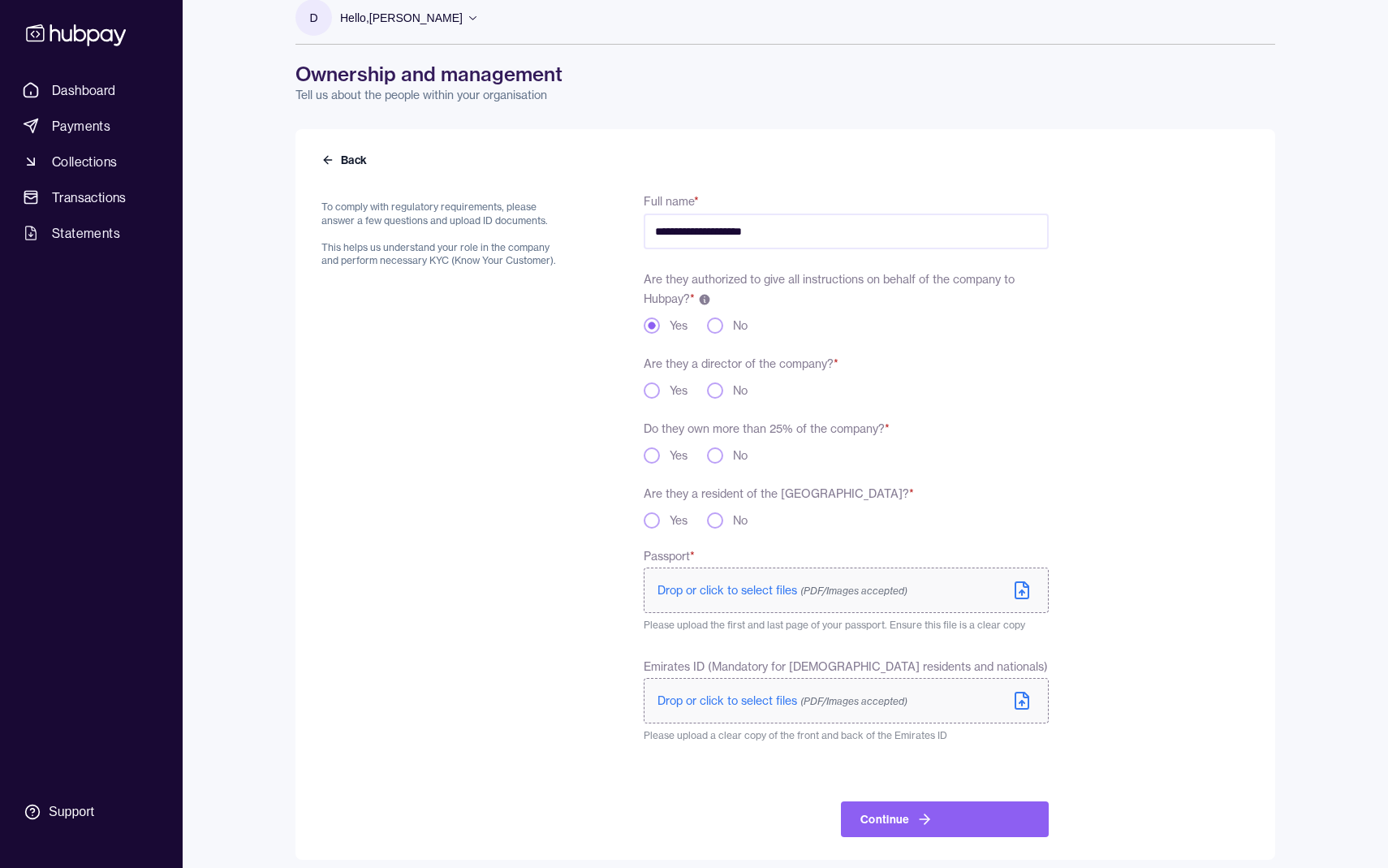
click at [714, 394] on button "No" at bounding box center [715, 390] width 16 height 16
click at [646, 444] on div "Do they own more than 25% of the company? * Yes No" at bounding box center [847, 440] width 405 height 45
click at [647, 457] on button "Yes" at bounding box center [652, 455] width 16 height 16
click at [650, 524] on button "Yes" at bounding box center [652, 520] width 16 height 16
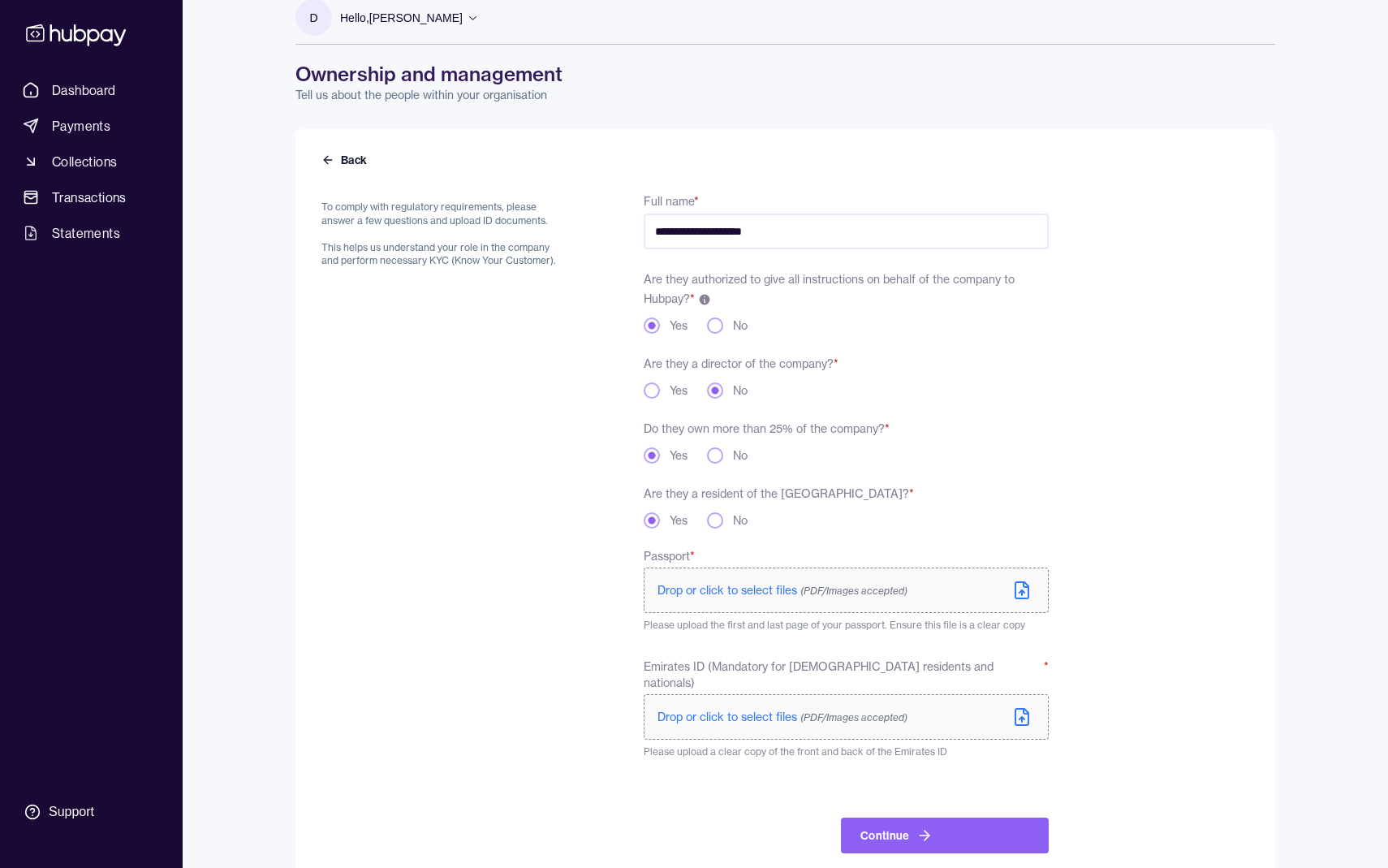
click at [746, 598] on p "Drop or click to select files (PDF/Images accepted)" at bounding box center [782, 589] width 250 height 16
click at [746, 709] on span "Drop or click to select files (PDF/Images accepted)" at bounding box center [782, 717] width 250 height 15
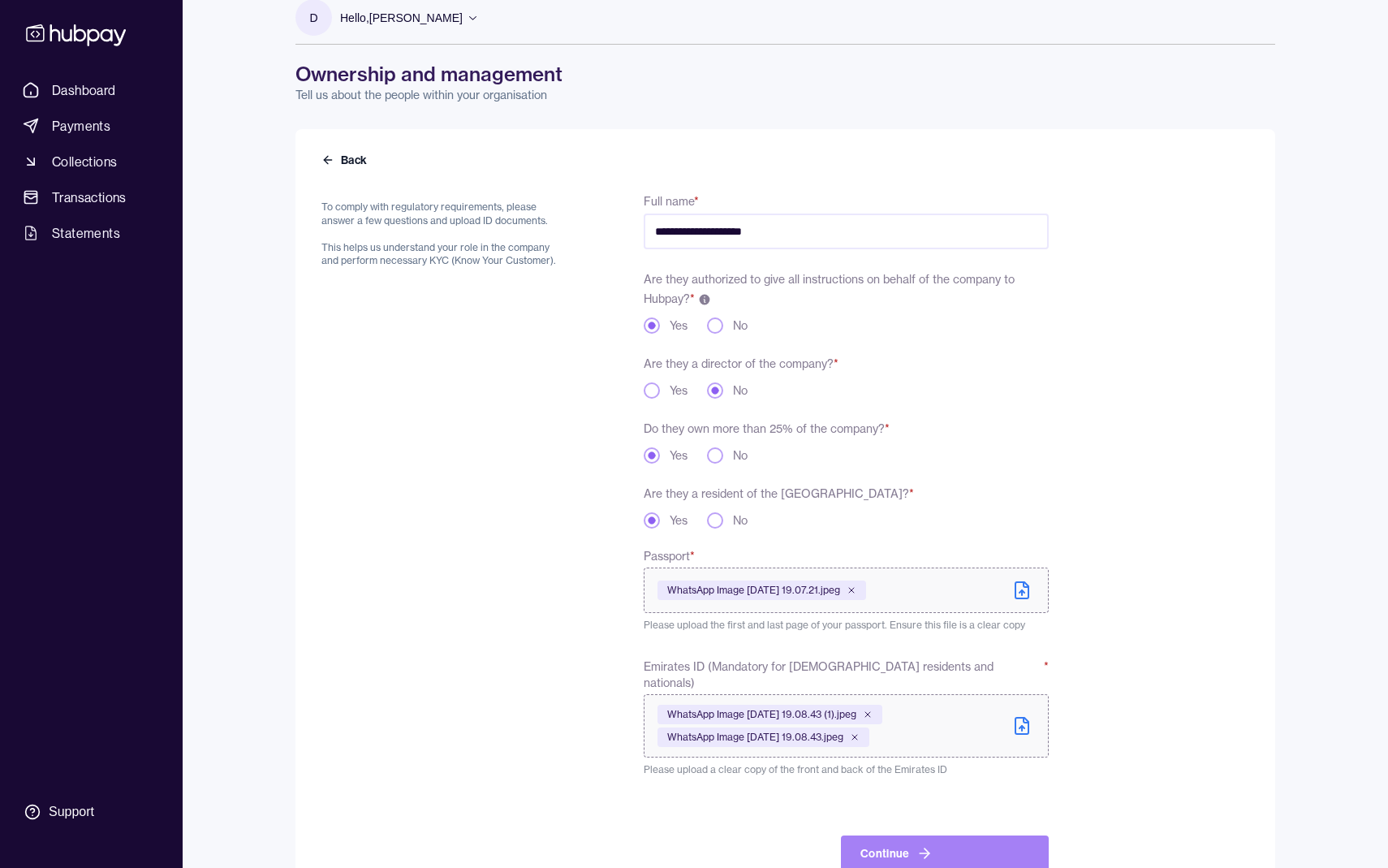
click at [901, 845] on button "Continue" at bounding box center [945, 853] width 208 height 35
